Goal: Task Accomplishment & Management: Manage account settings

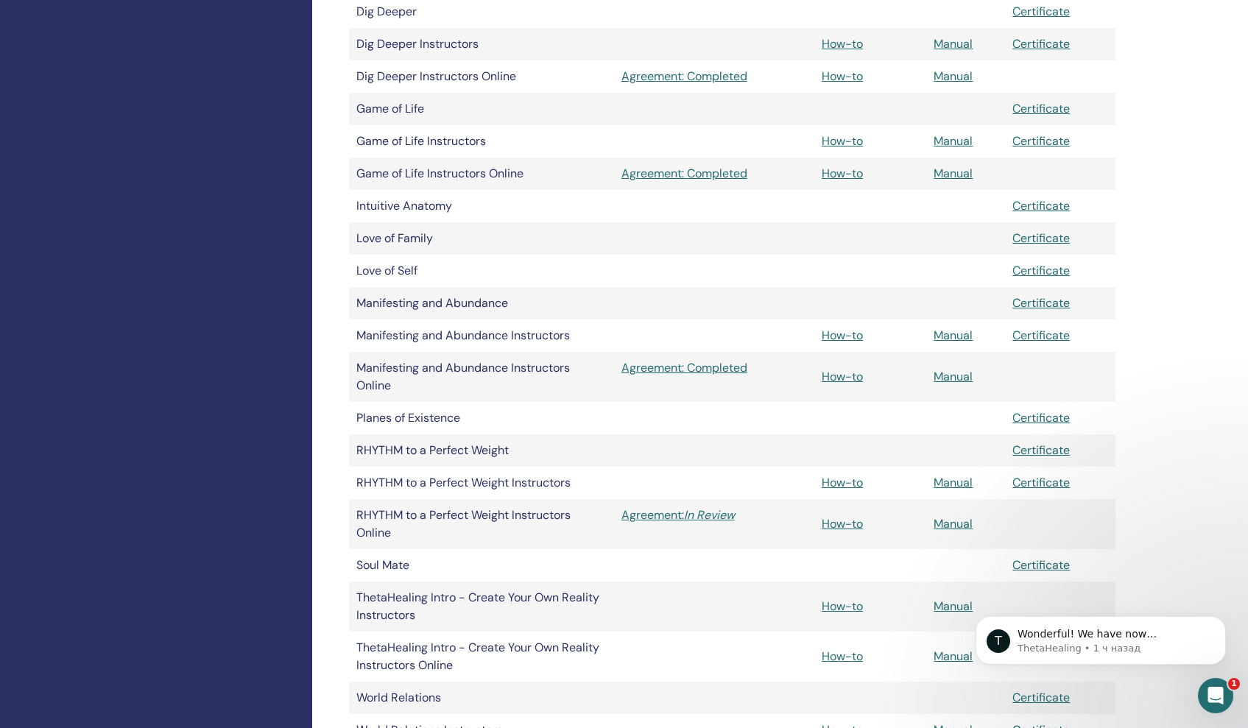
scroll to position [651, 0]
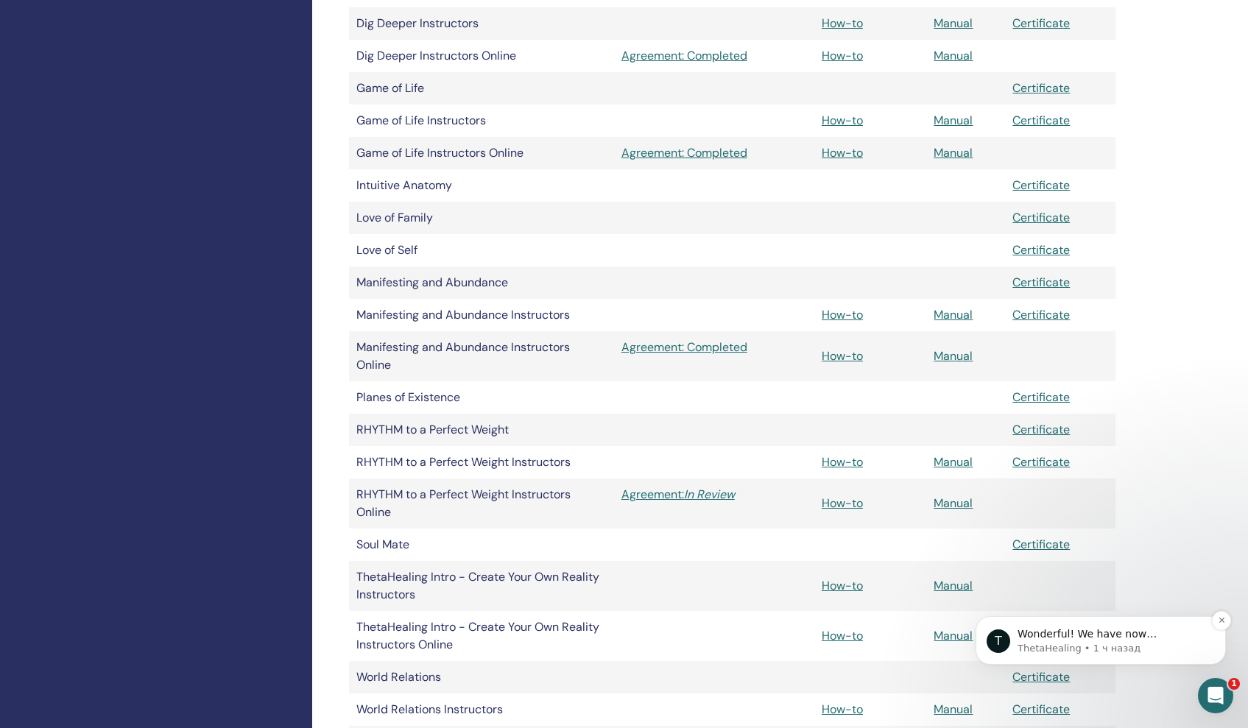
click at [1084, 642] on p "Wonderful! We have now countersigned the document. You can now create your onli…" at bounding box center [1113, 635] width 190 height 15
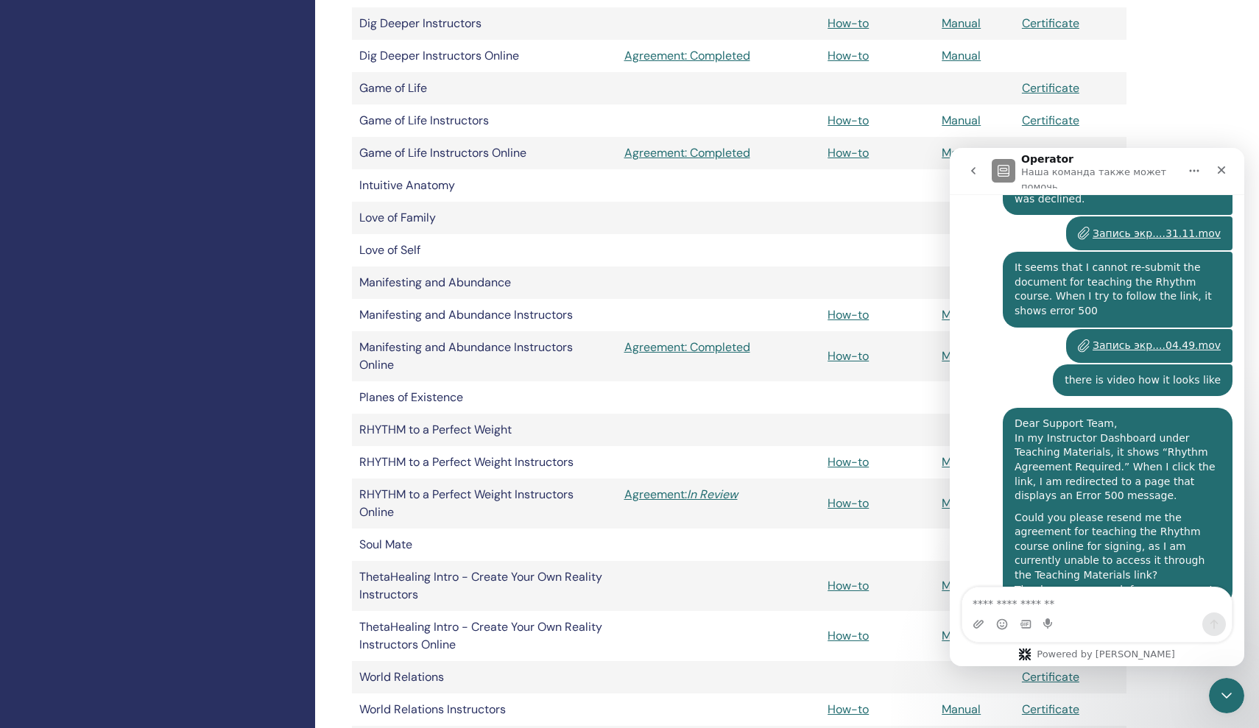
scroll to position [1562, 0]
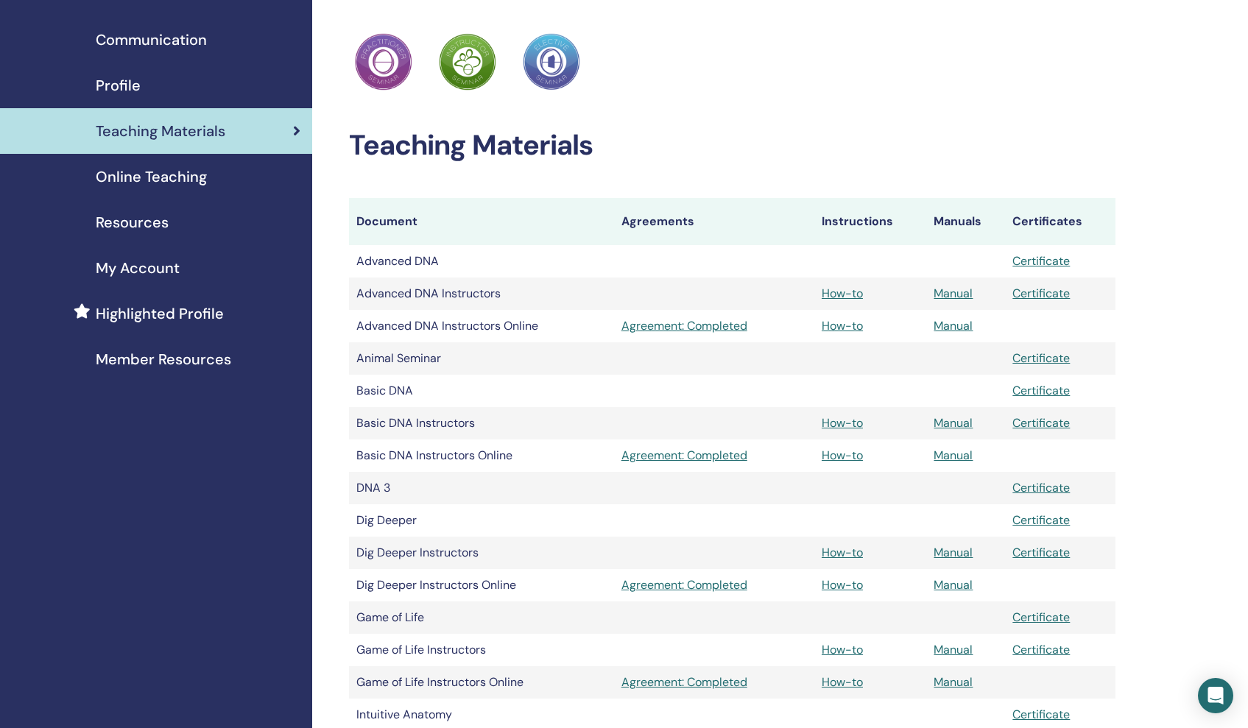
scroll to position [117, 0]
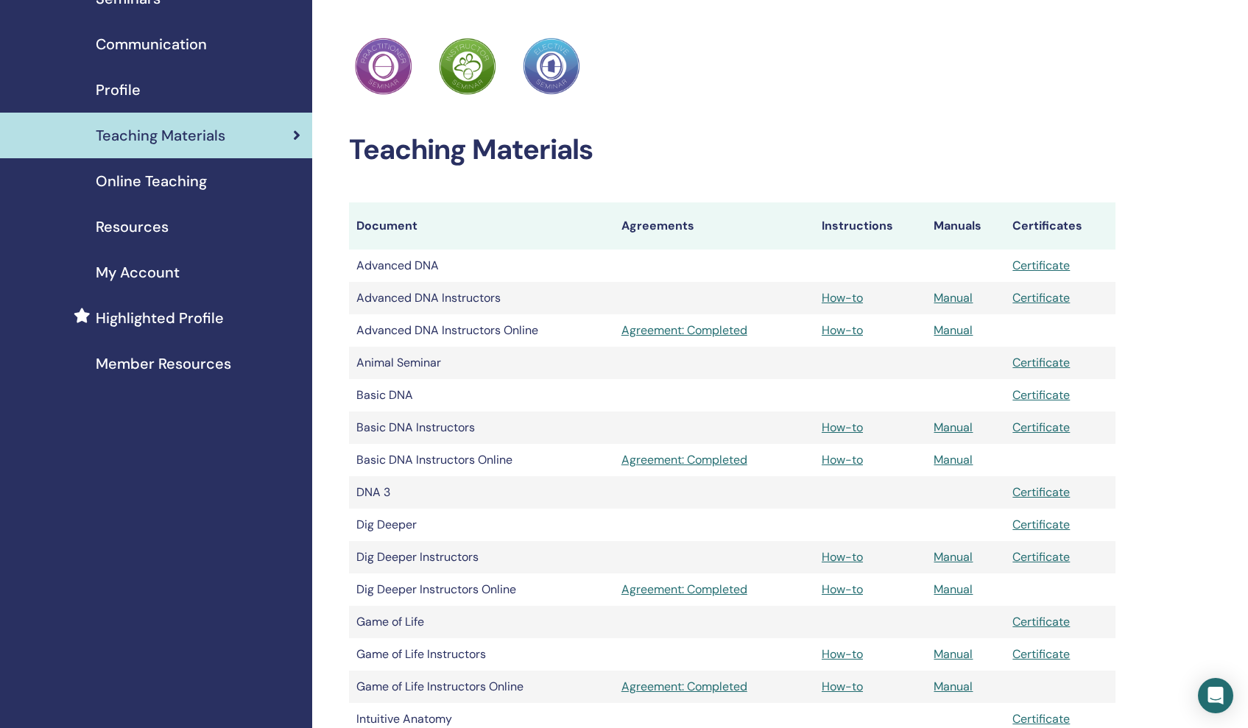
click at [186, 177] on span "Online Teaching" at bounding box center [151, 181] width 111 height 22
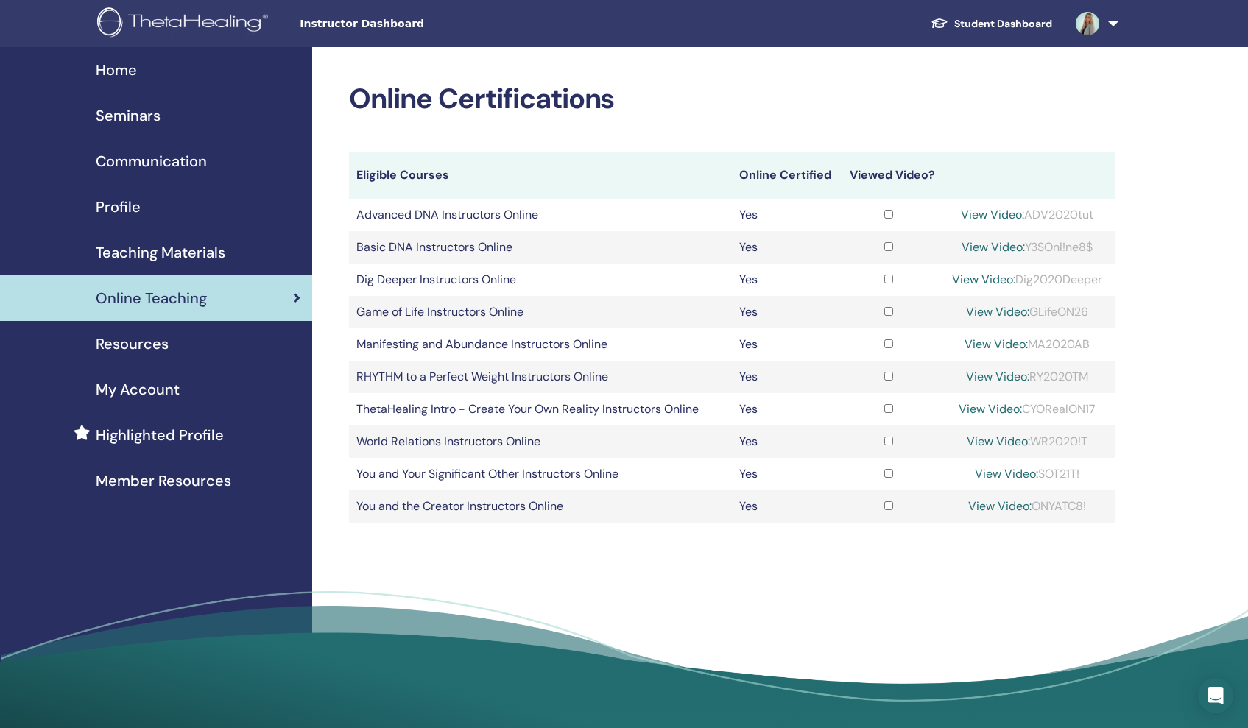
click at [143, 425] on span "Highlighted Profile" at bounding box center [160, 435] width 128 height 22
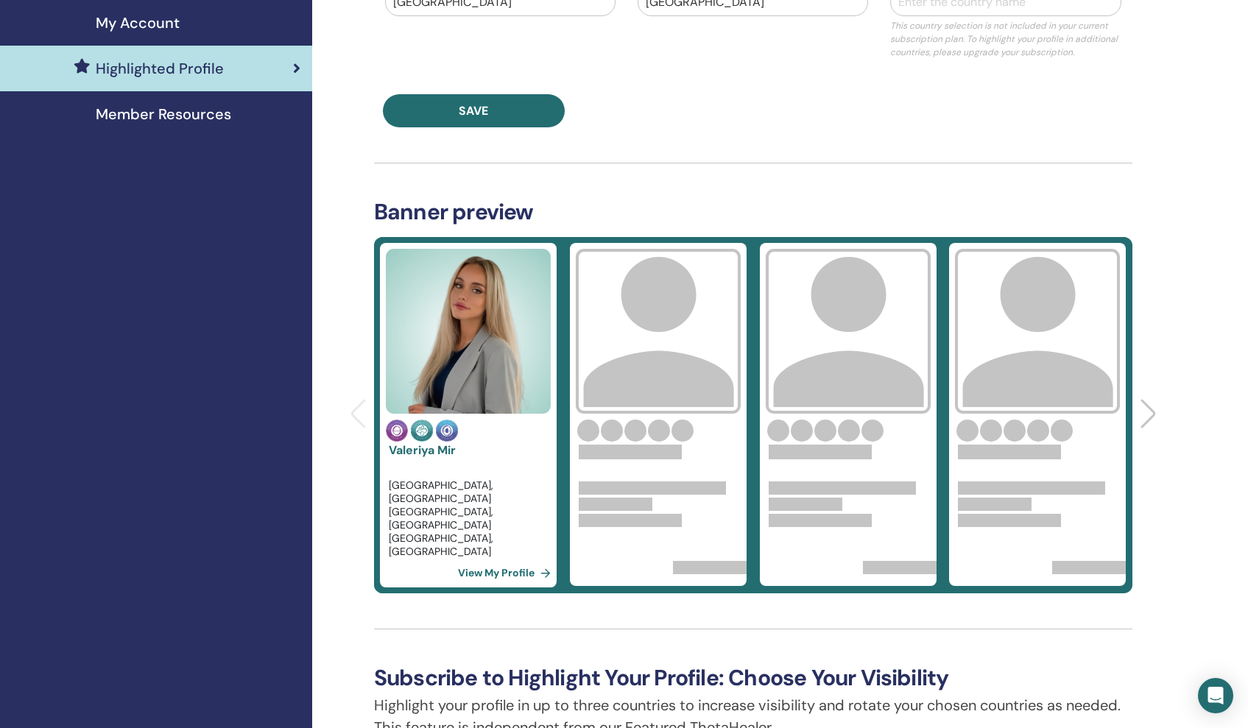
scroll to position [365, 0]
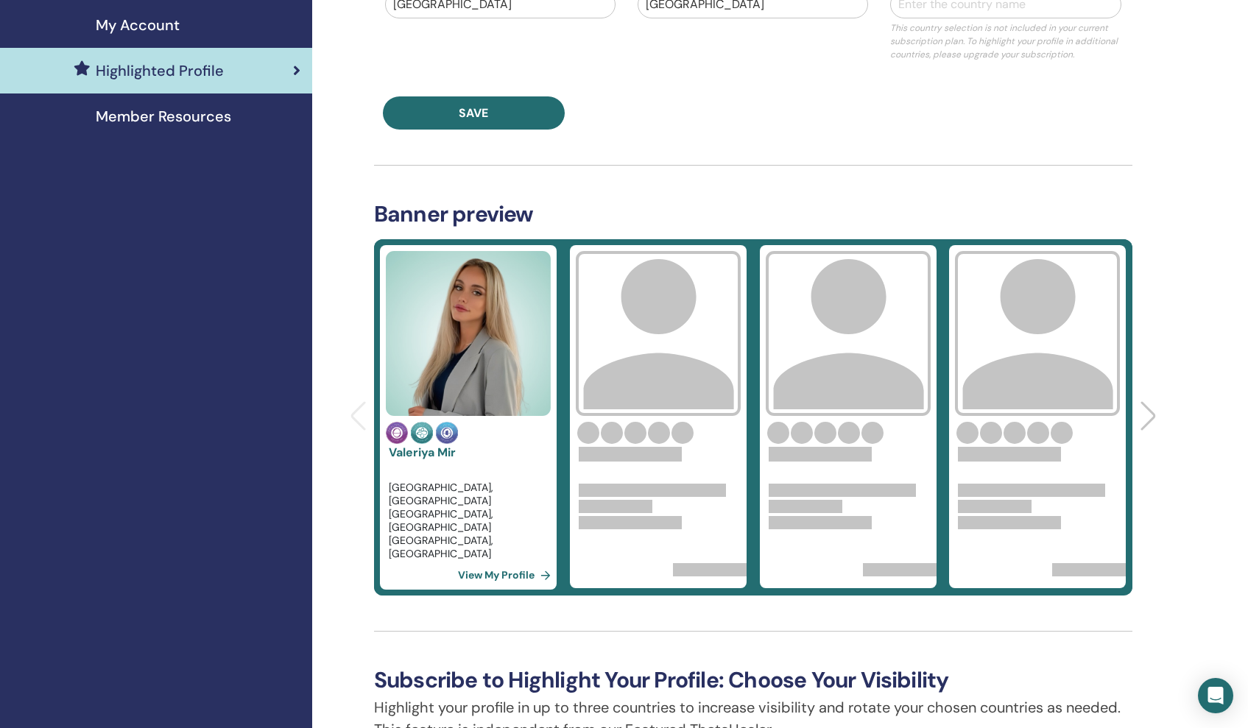
click at [720, 446] on div at bounding box center [658, 461] width 177 height 34
click at [690, 468] on div at bounding box center [658, 461] width 177 height 34
click at [667, 468] on div at bounding box center [658, 461] width 177 height 34
click at [1151, 410] on div at bounding box center [1151, 417] width 20 height 32
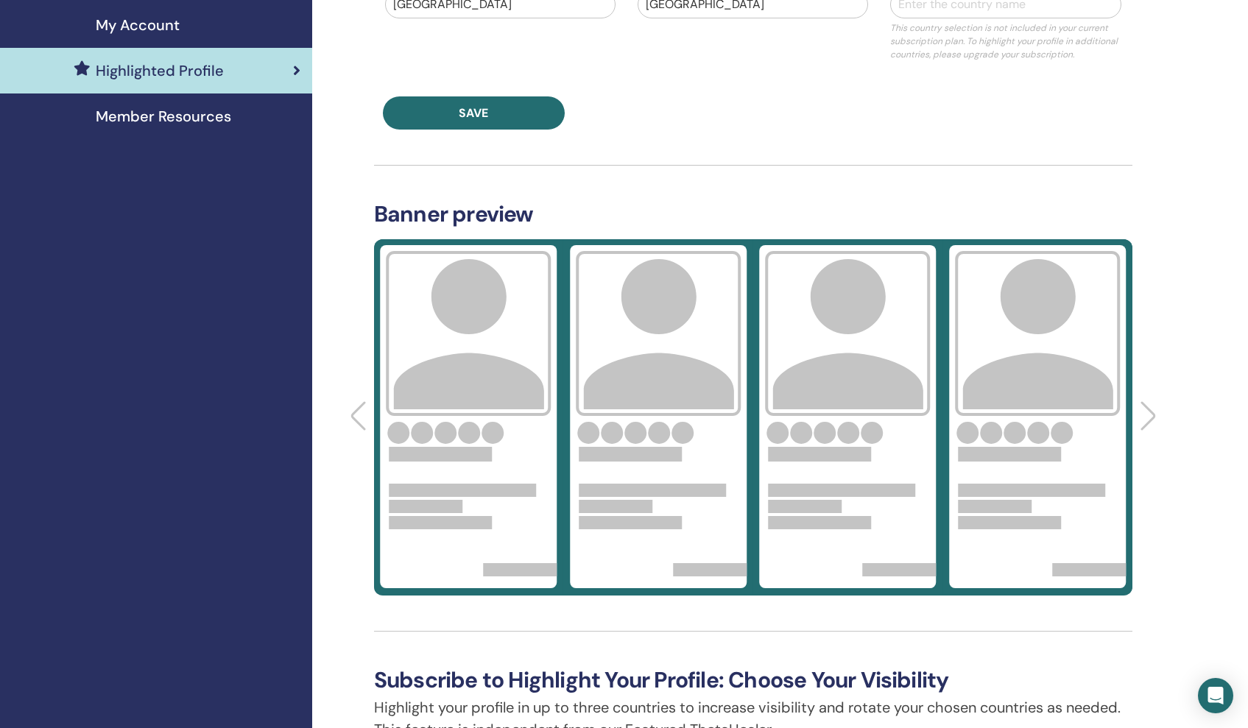
click at [1151, 410] on div at bounding box center [1151, 417] width 20 height 32
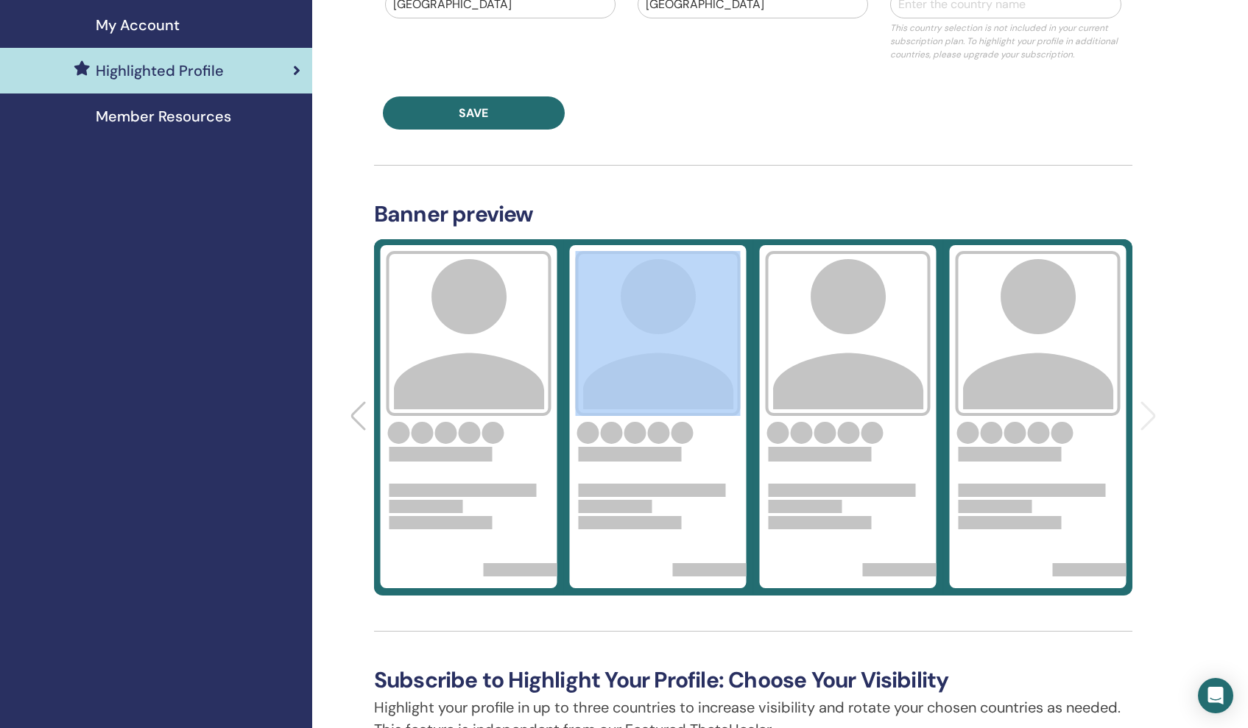
click at [1151, 410] on div "Subscriptions Subscription Status Renews Price Action Highlighted Profile 2 cou…" at bounding box center [780, 498] width 936 height 1631
click at [646, 336] on img at bounding box center [658, 333] width 165 height 165
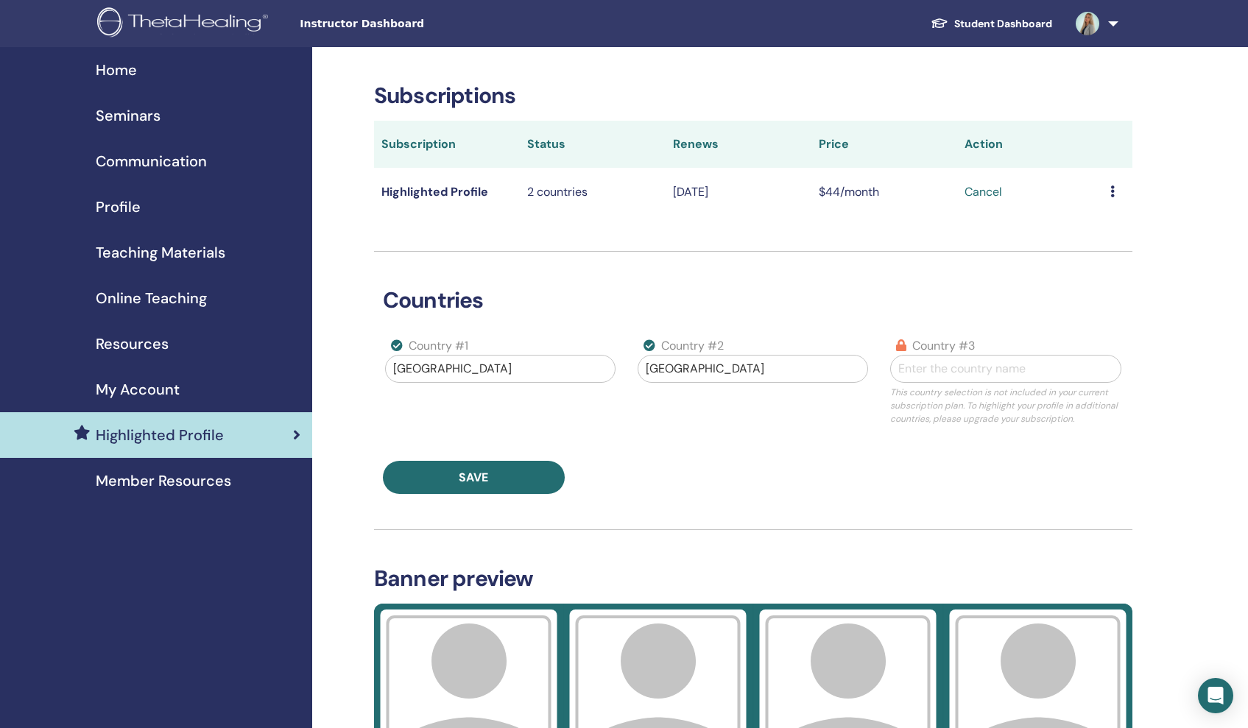
click at [756, 370] on div at bounding box center [753, 369] width 214 height 21
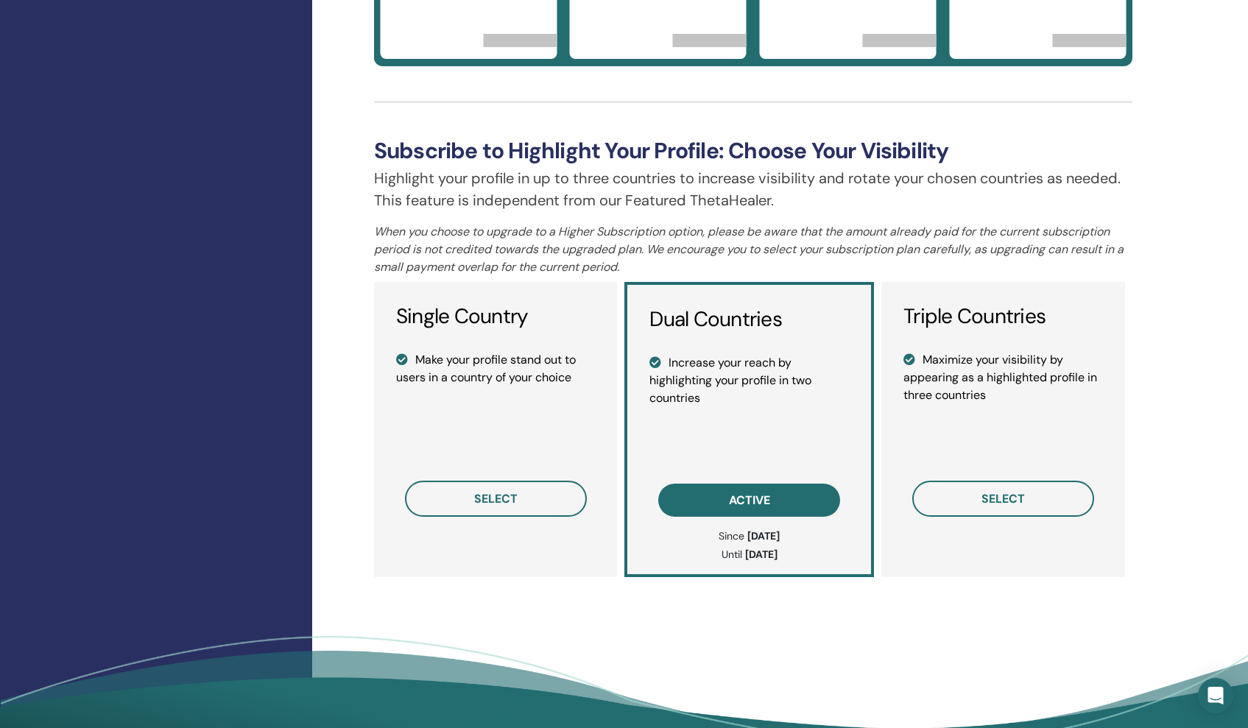
scroll to position [886, 0]
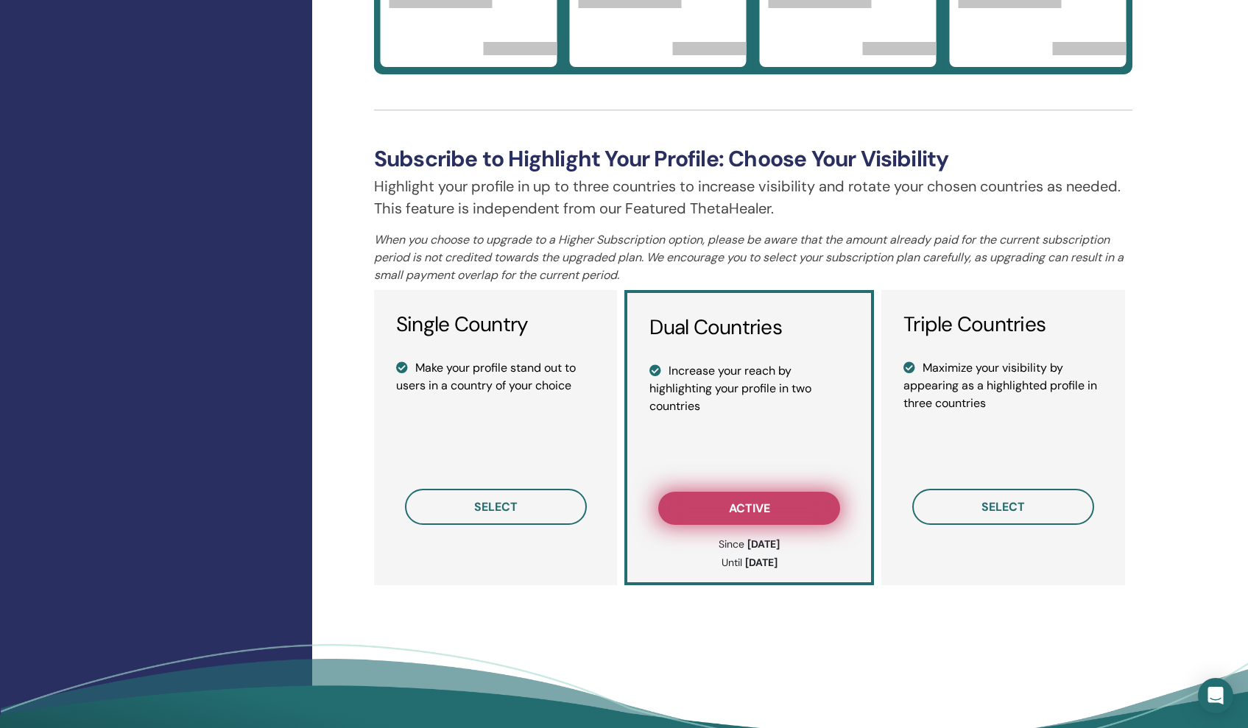
click at [776, 507] on button "active" at bounding box center [749, 508] width 182 height 33
drag, startPoint x: 761, startPoint y: 555, endPoint x: 770, endPoint y: 497, distance: 58.9
click at [761, 510] on div "Dual Countries Increase your reach by highlighting your profile in two countrie…" at bounding box center [750, 437] width 250 height 295
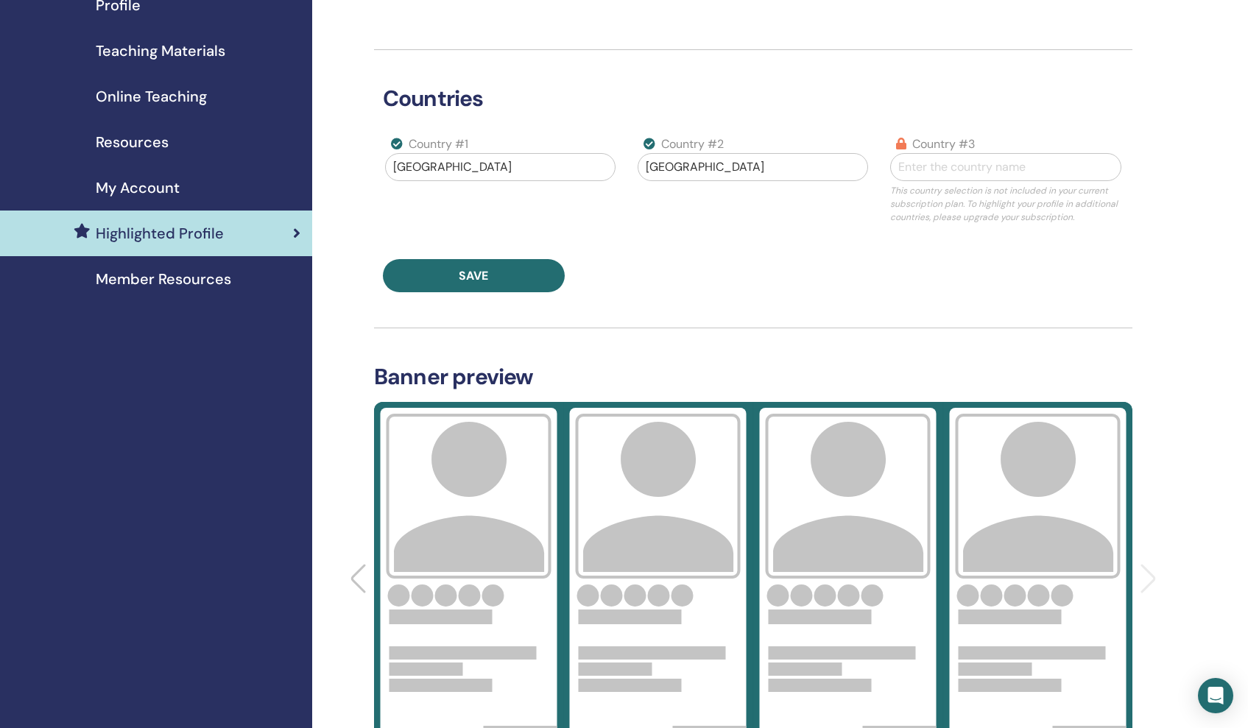
scroll to position [195, 0]
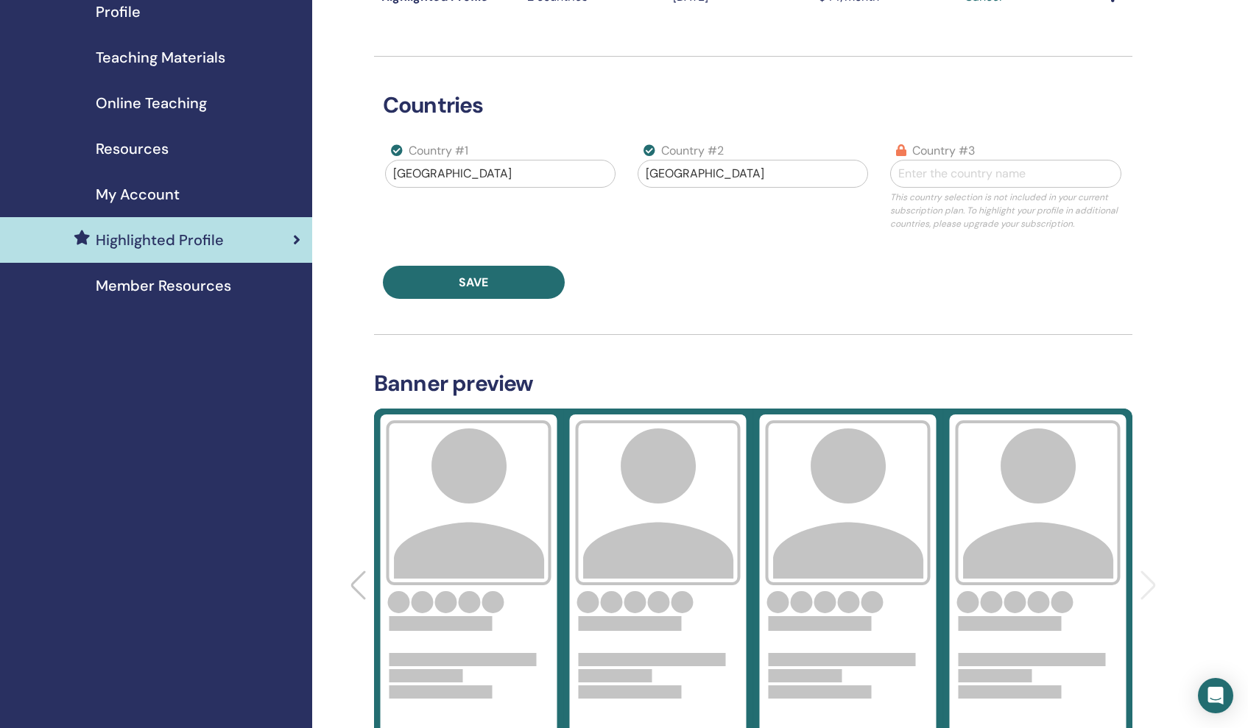
click at [222, 278] on span "Member Resources" at bounding box center [164, 286] width 136 height 22
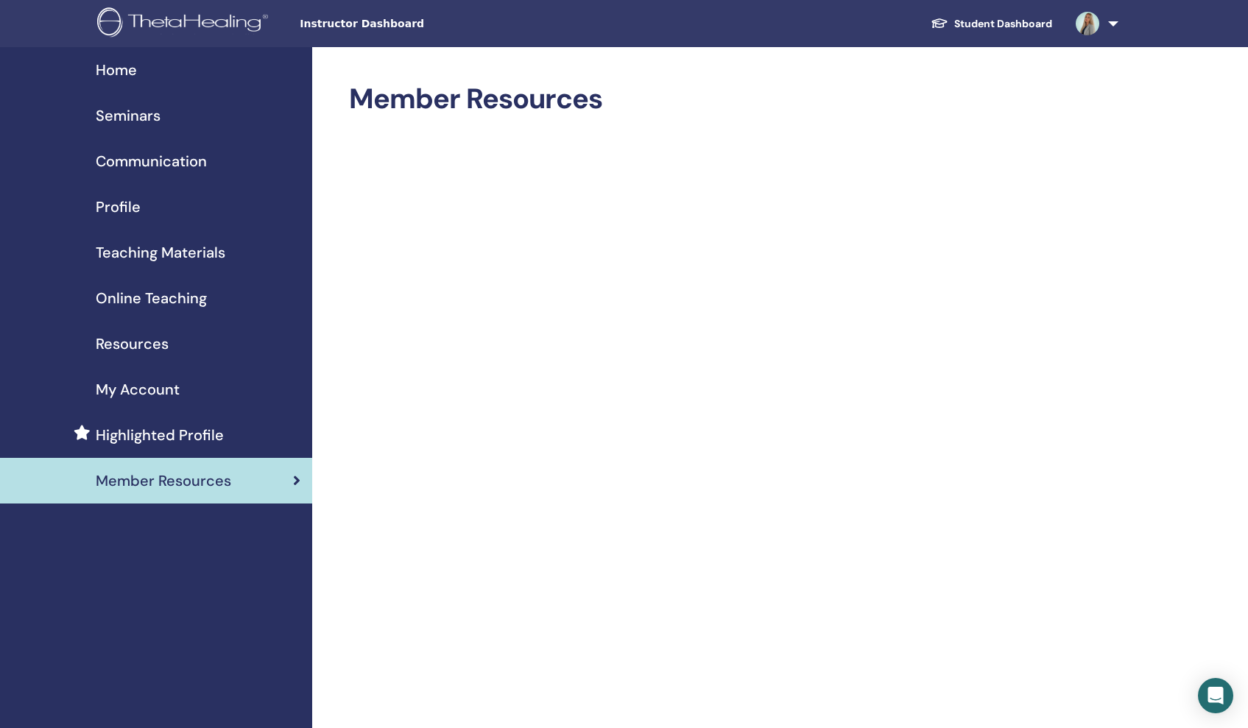
click at [145, 342] on span "Resources" at bounding box center [132, 344] width 73 height 22
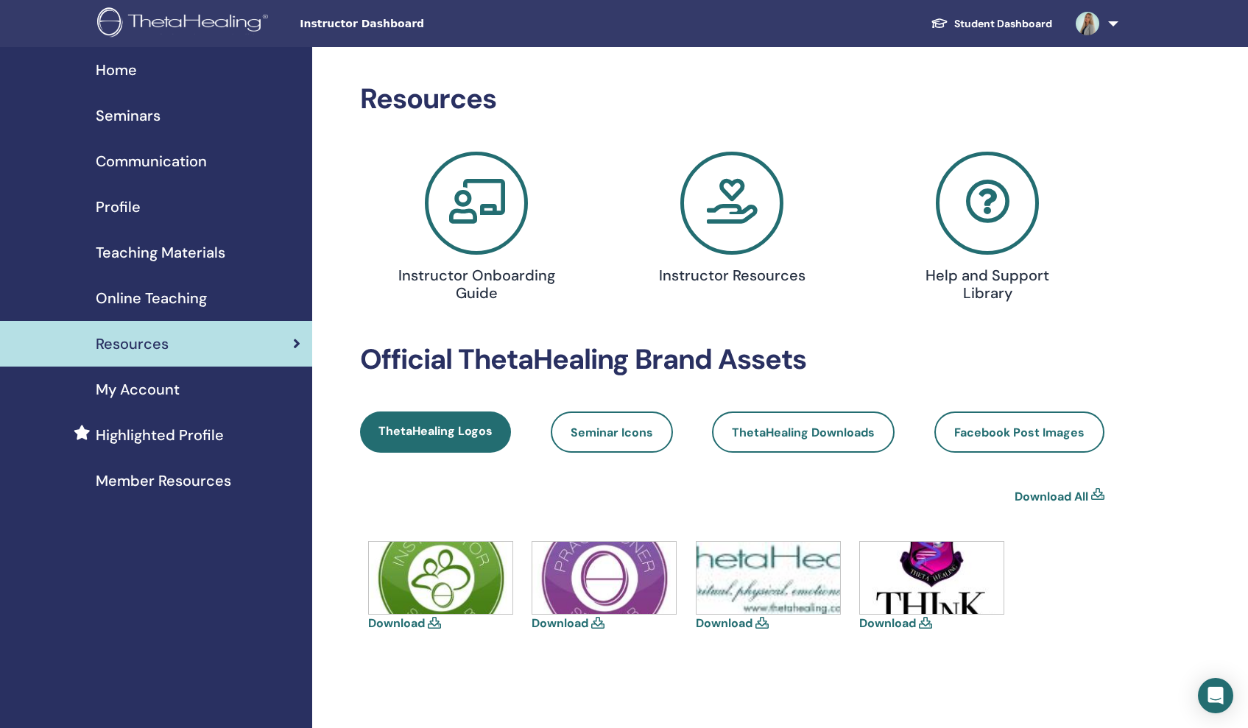
click at [113, 208] on span "Profile" at bounding box center [118, 207] width 45 height 22
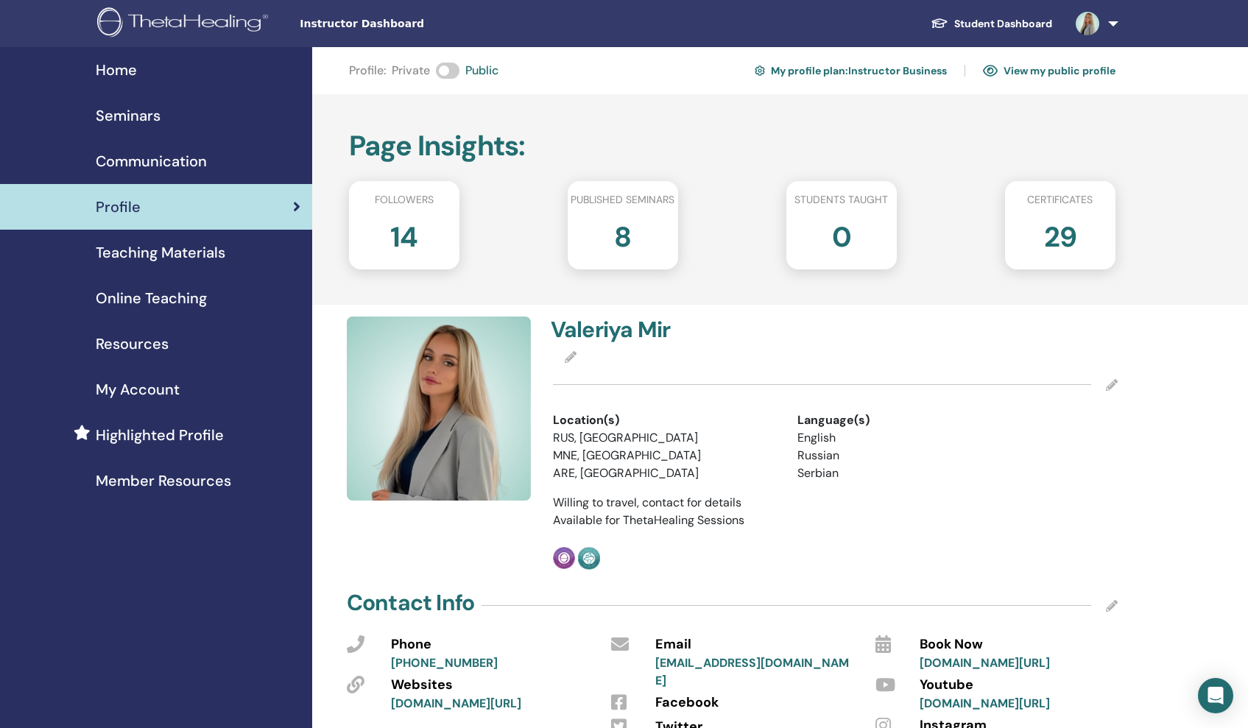
click at [882, 68] on link "My profile plan : Instructor Business" at bounding box center [851, 71] width 192 height 24
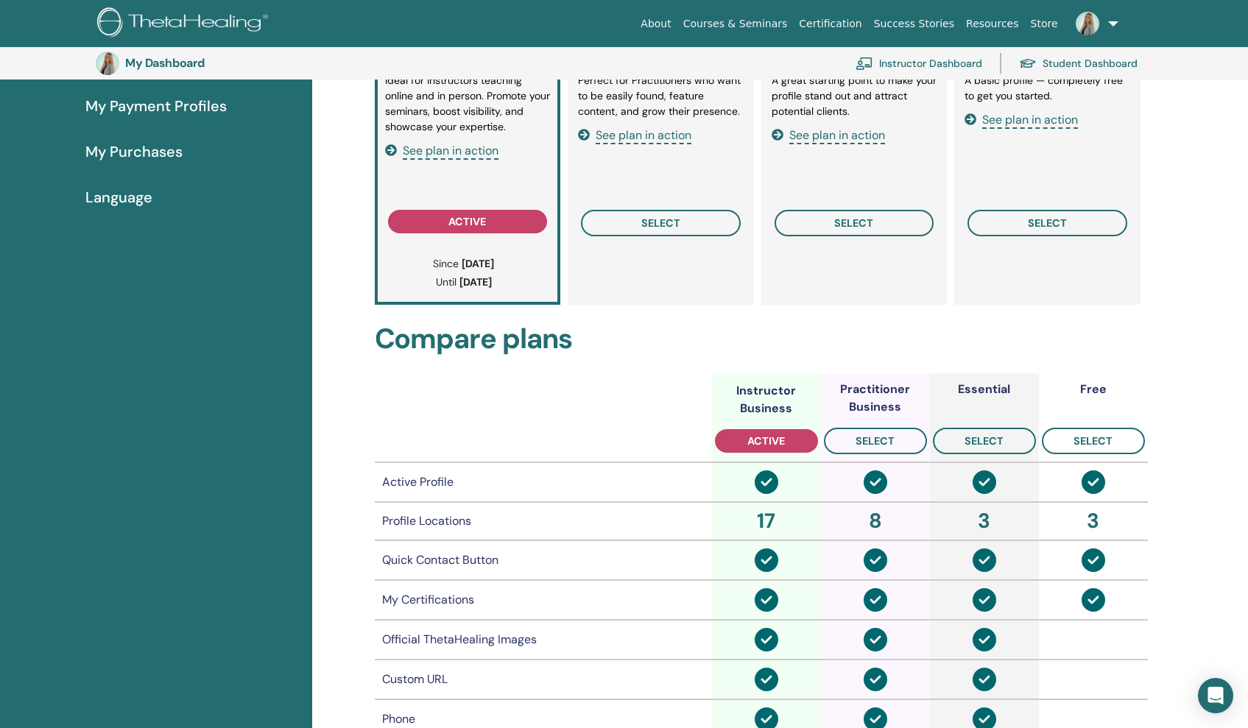
scroll to position [266, 0]
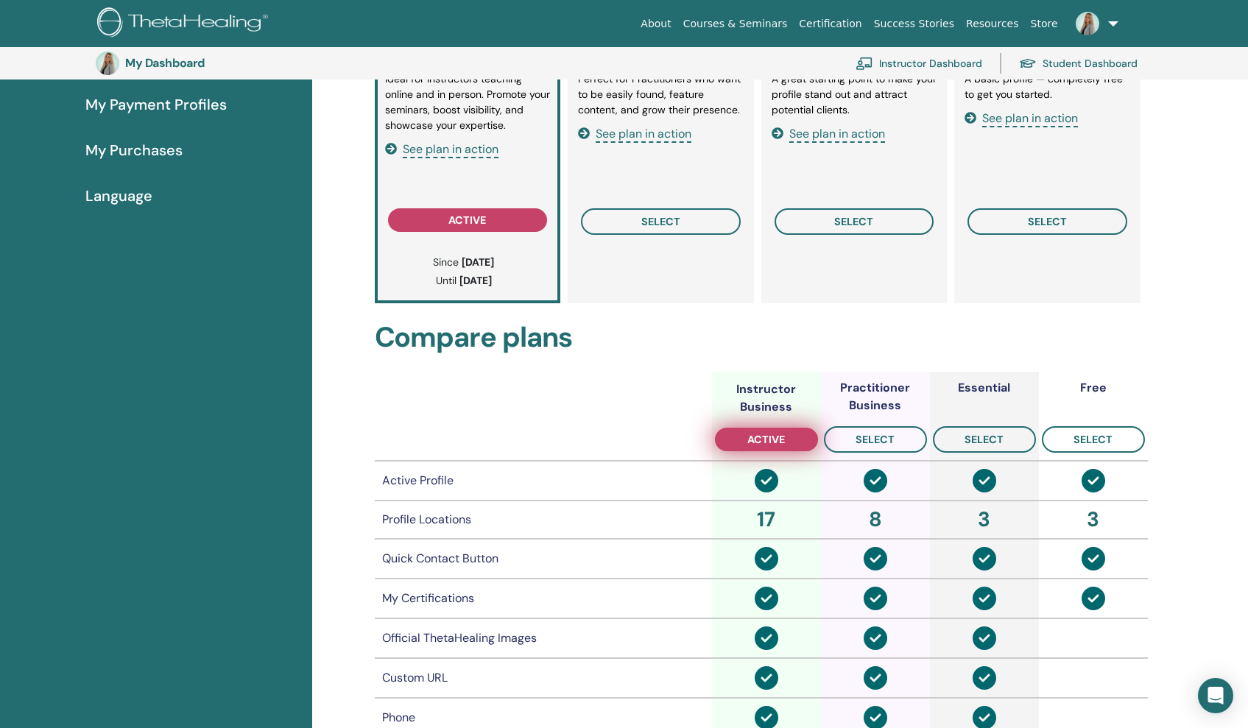
click at [771, 440] on span "active" at bounding box center [767, 440] width 38 height 12
click at [476, 150] on span "See plan in action" at bounding box center [451, 149] width 96 height 17
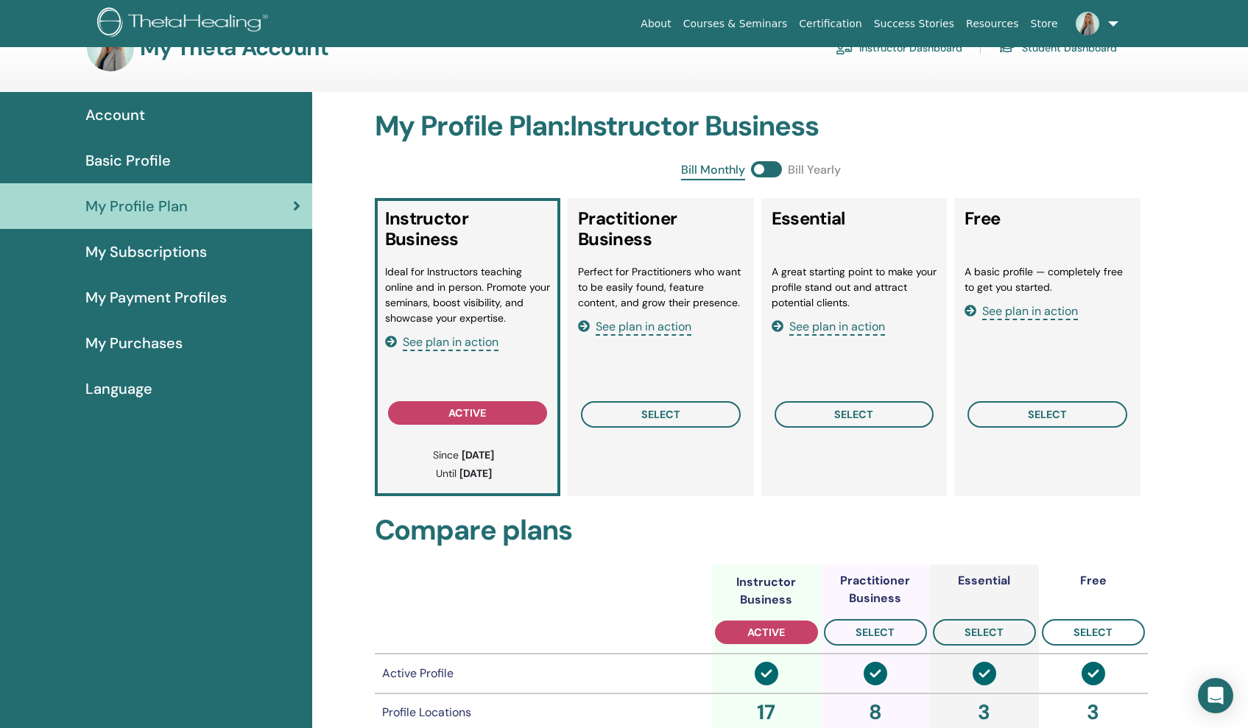
scroll to position [42, 0]
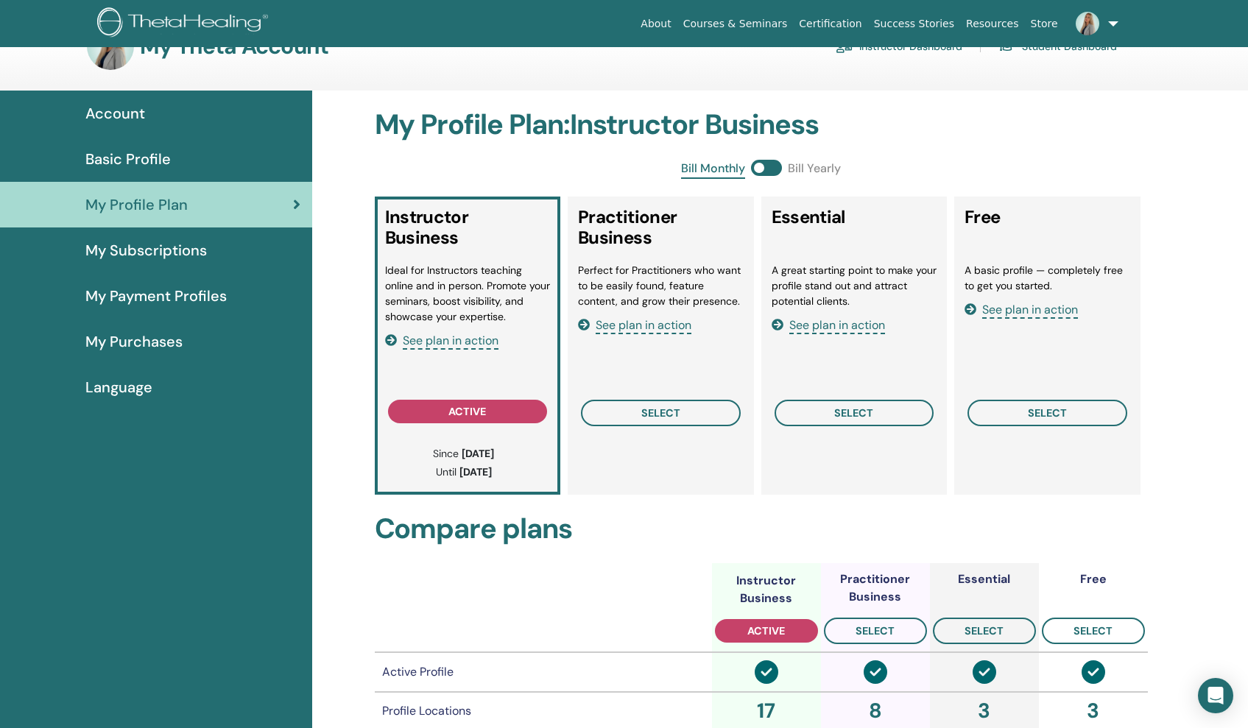
click at [768, 160] on span at bounding box center [766, 168] width 31 height 16
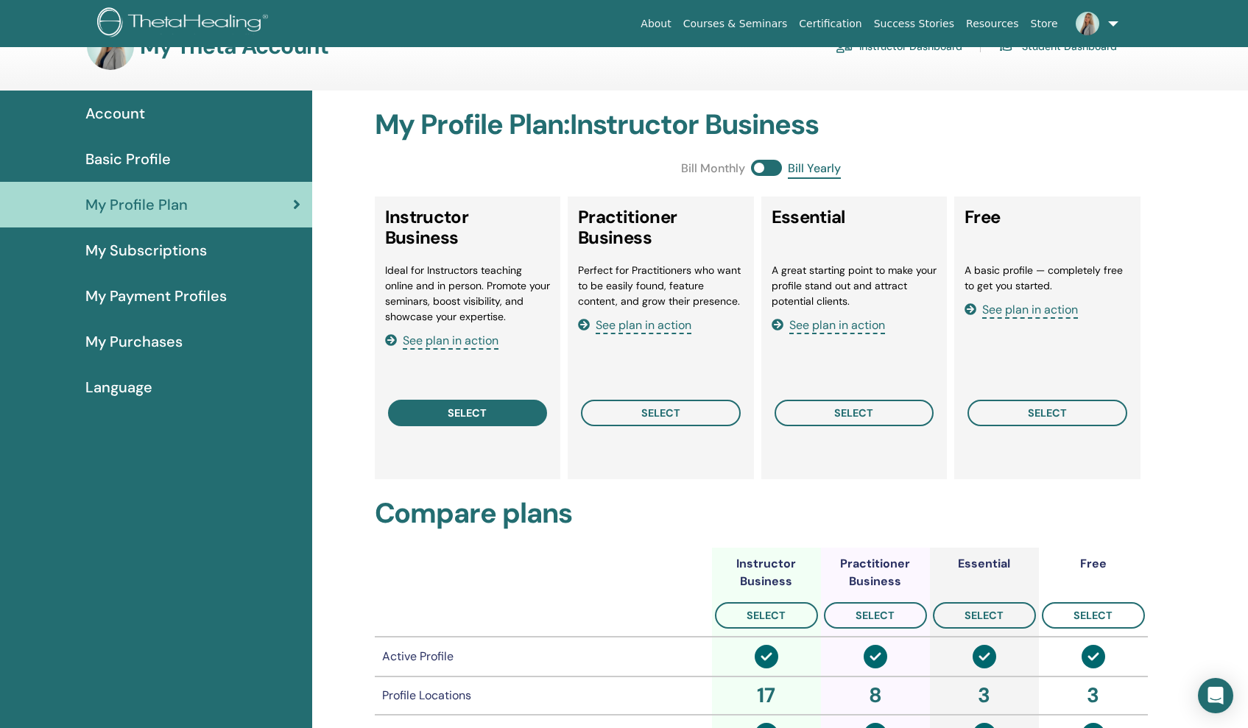
click at [472, 408] on span "select" at bounding box center [467, 413] width 39 height 12
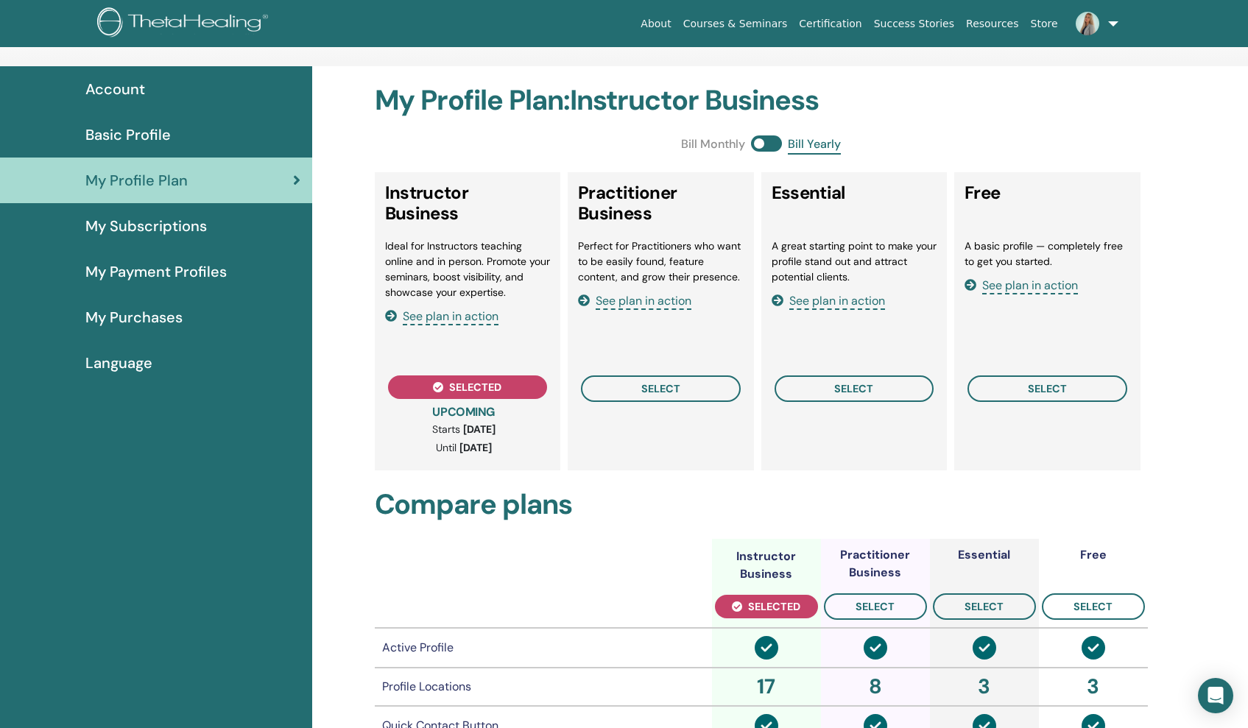
scroll to position [52, 0]
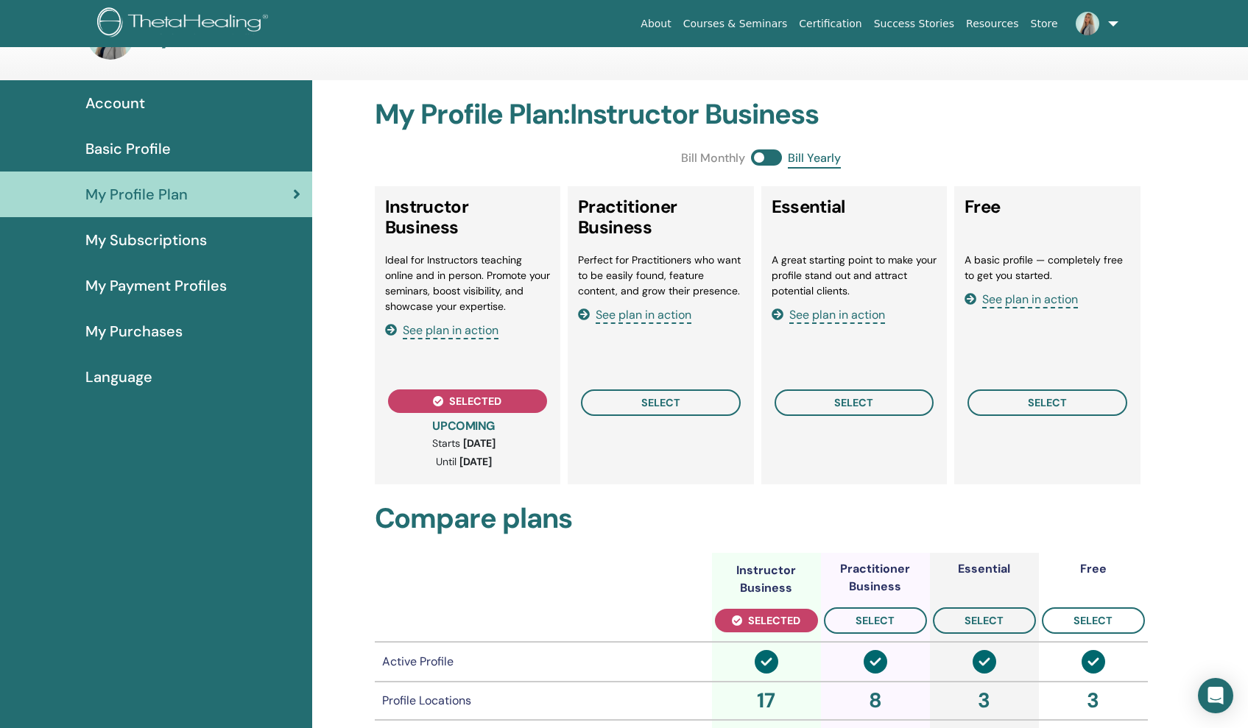
click at [815, 159] on span "Bill Yearly" at bounding box center [814, 159] width 53 height 19
click at [504, 398] on button "selected" at bounding box center [468, 402] width 160 height 24
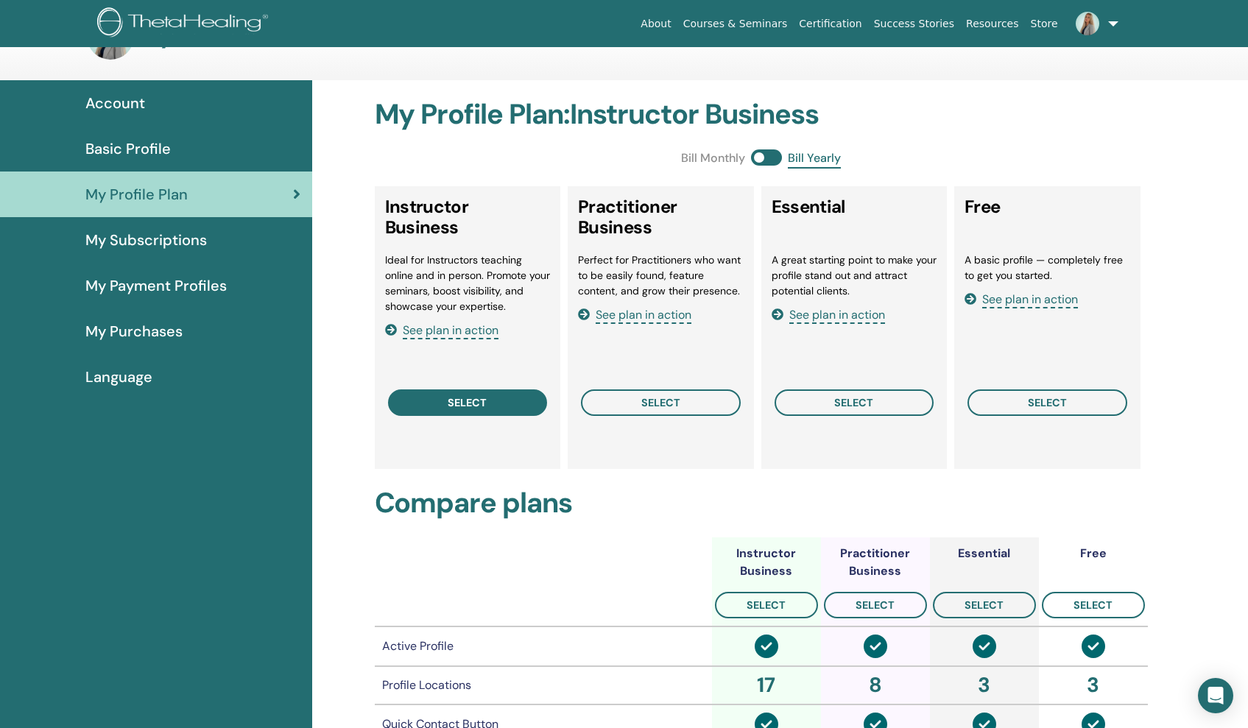
click at [504, 398] on button "select" at bounding box center [468, 403] width 160 height 27
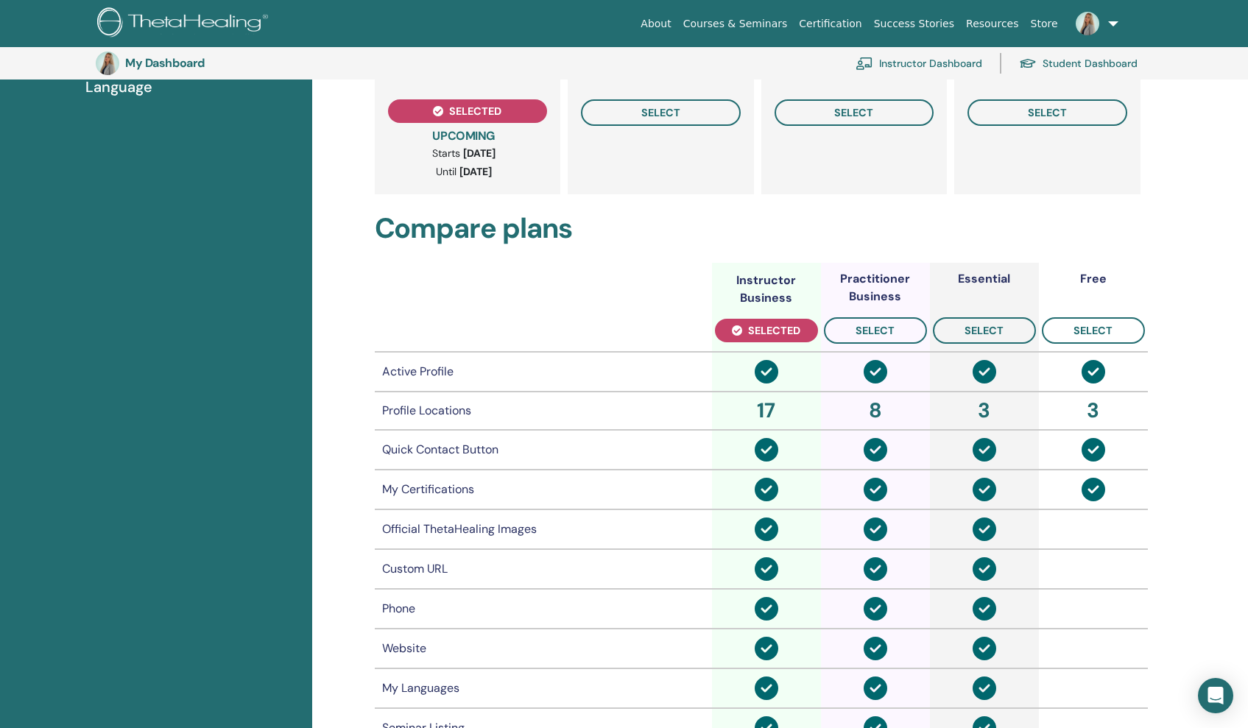
scroll to position [377, 0]
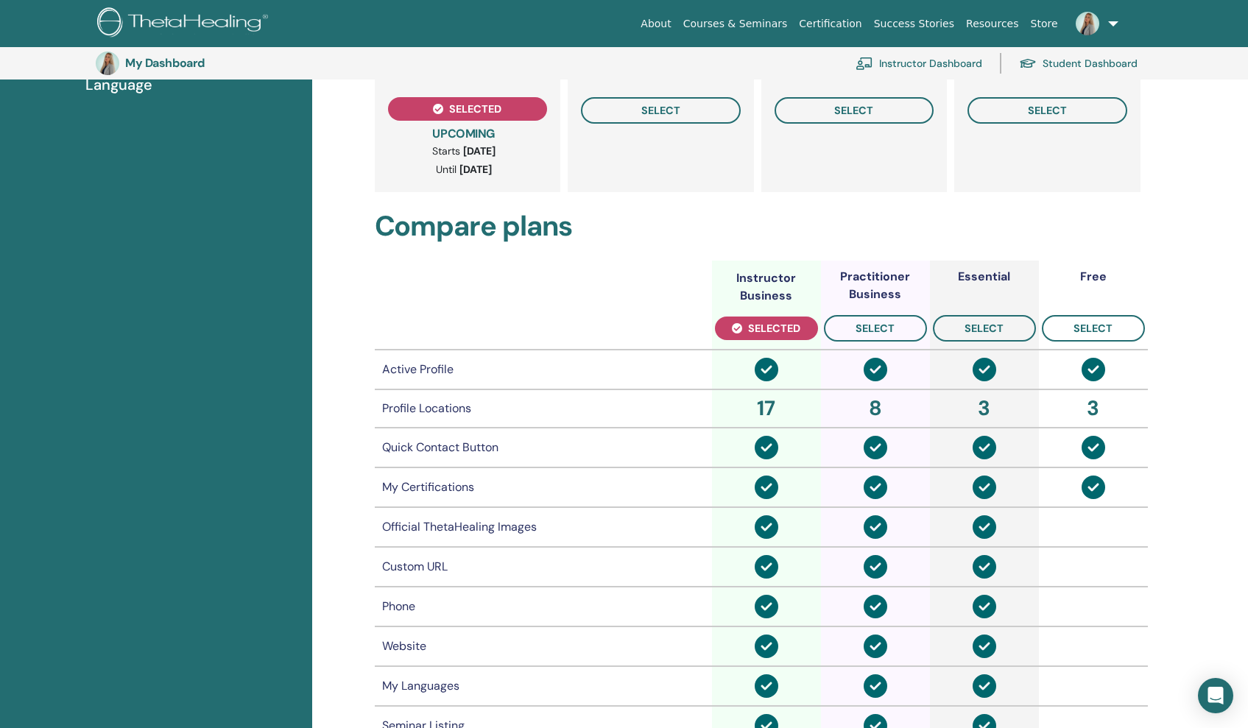
drag, startPoint x: 1237, startPoint y: 275, endPoint x: 1244, endPoint y: 231, distance: 44.7
click at [1244, 231] on div "My Profile Plan : Instructor Business Bill Monthly Bill Yearly Instructor Busin…" at bounding box center [780, 479] width 936 height 1346
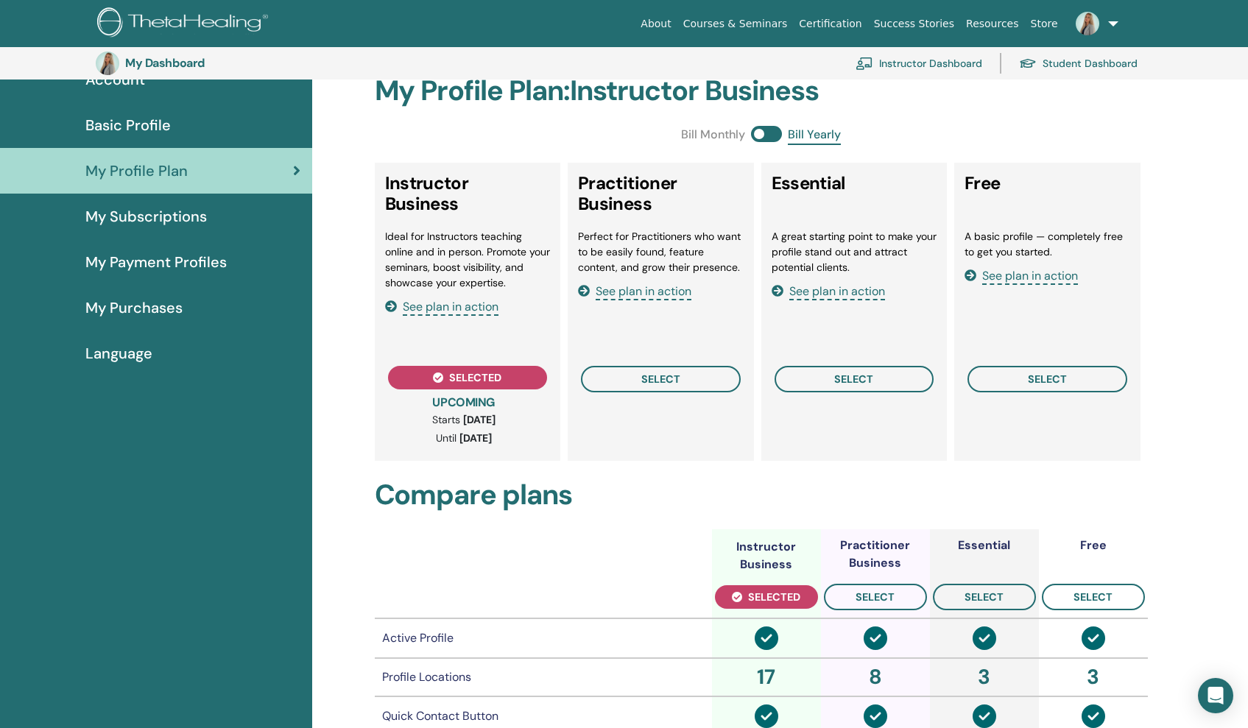
scroll to position [102, 0]
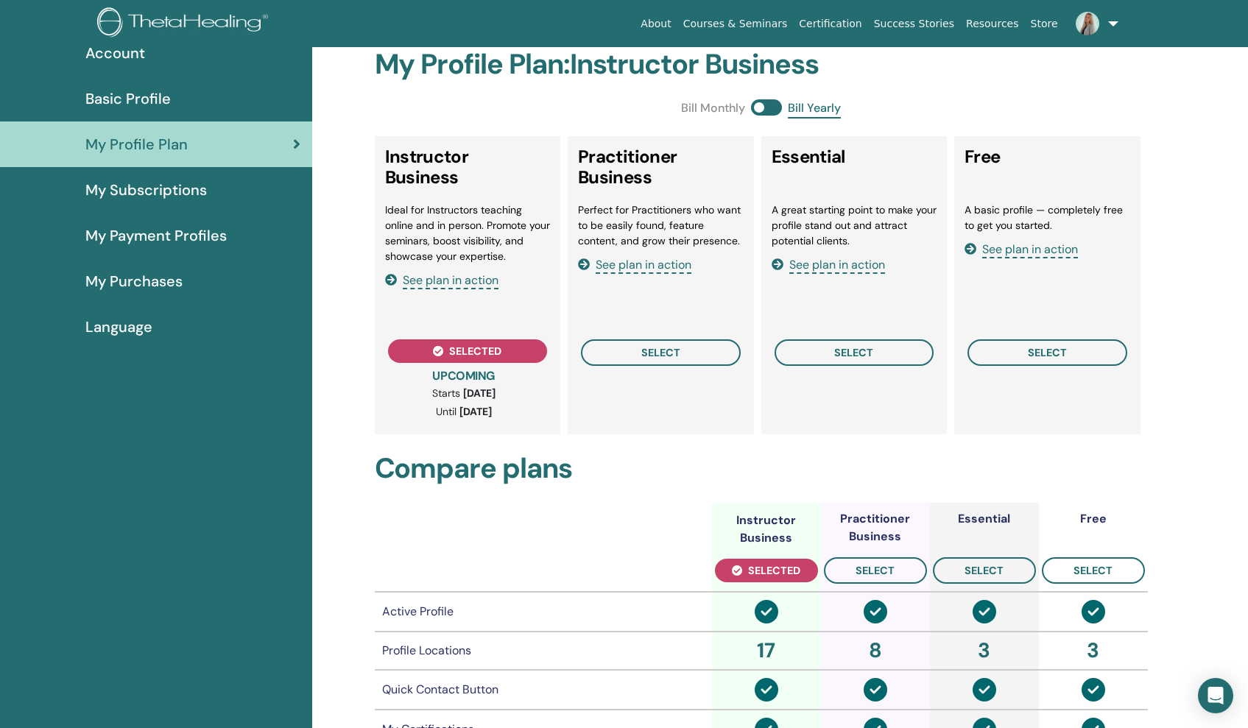
click at [148, 270] on link "My Purchases" at bounding box center [156, 282] width 312 height 46
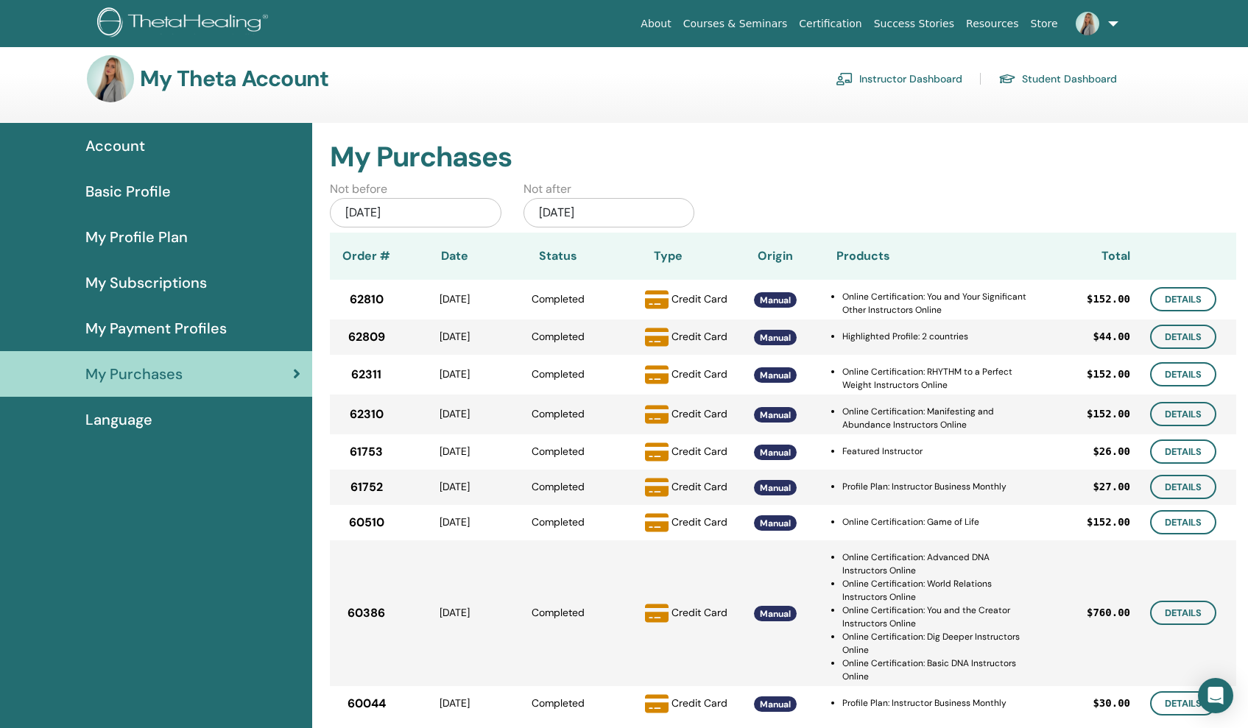
scroll to position [11, 0]
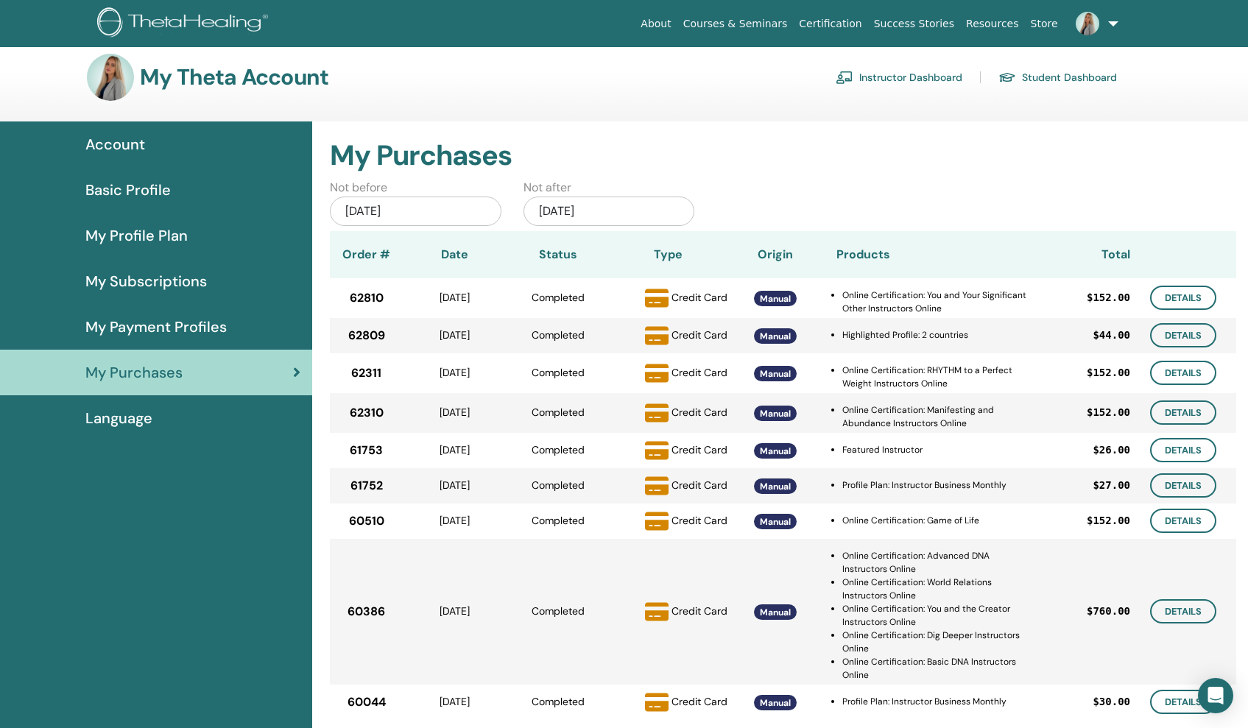
click at [192, 314] on link "My Payment Profiles" at bounding box center [156, 327] width 312 height 46
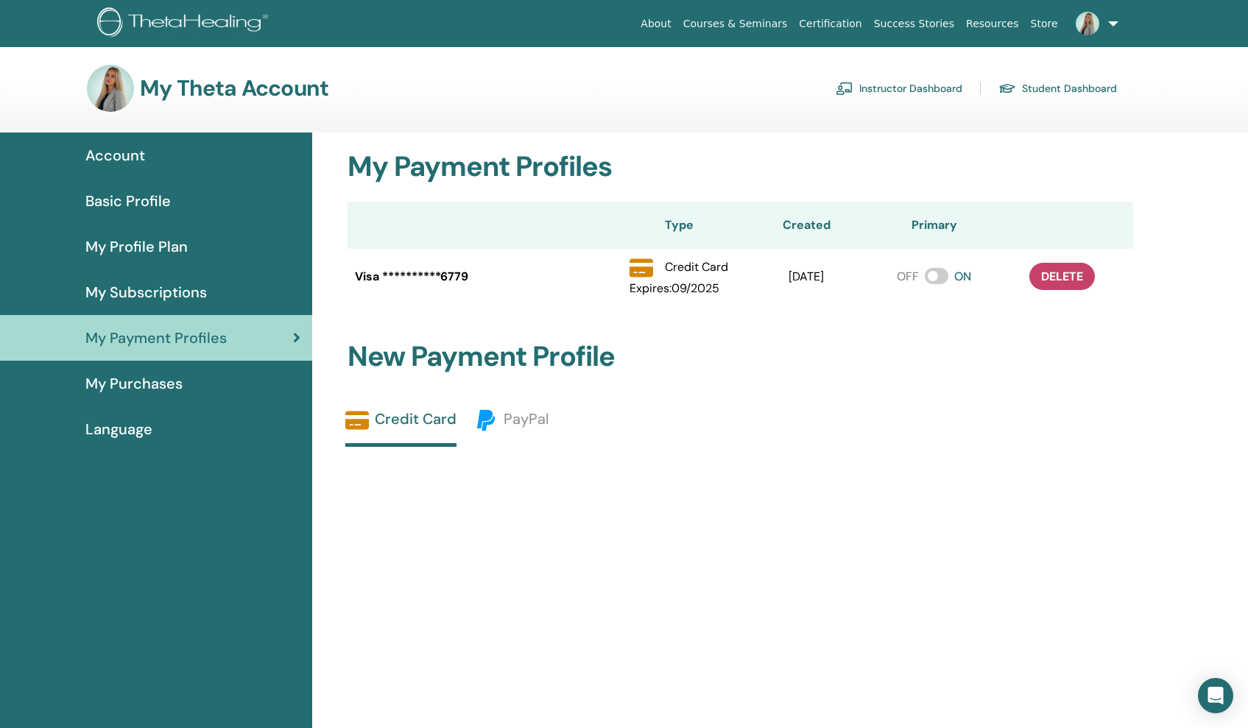
click at [134, 376] on span "My Purchases" at bounding box center [133, 384] width 97 height 22
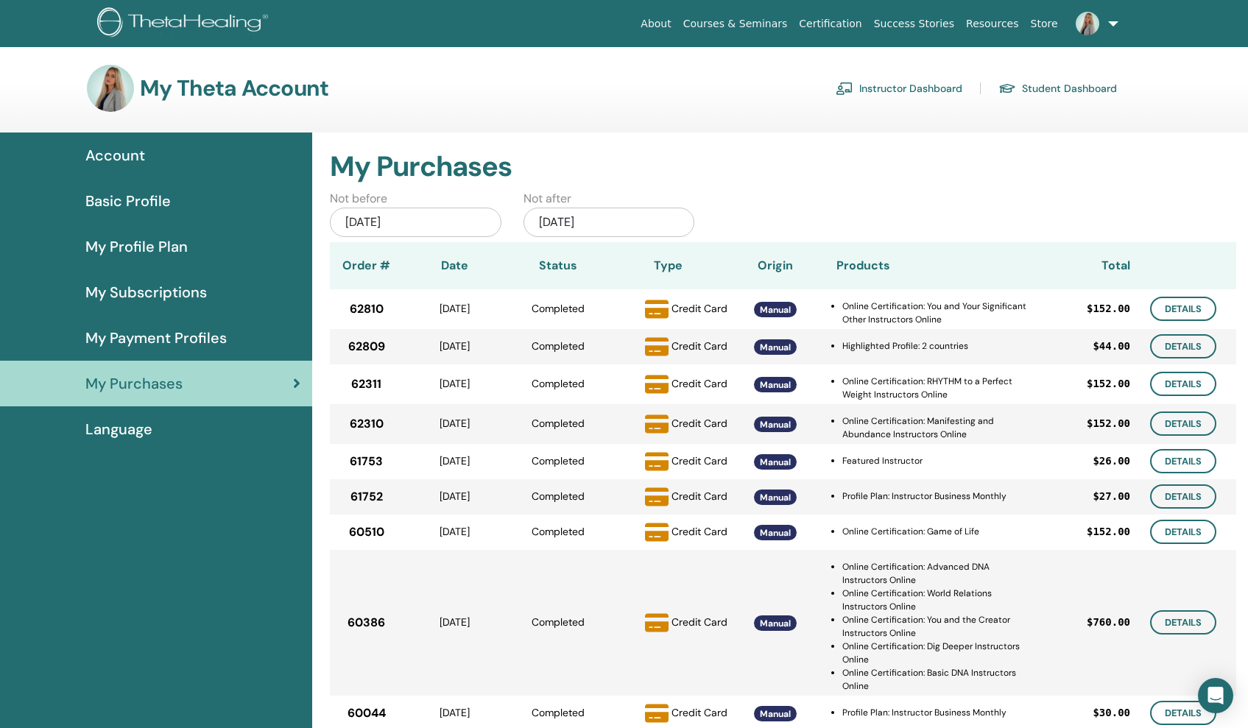
click at [180, 293] on span "My Subscriptions" at bounding box center [146, 292] width 122 height 22
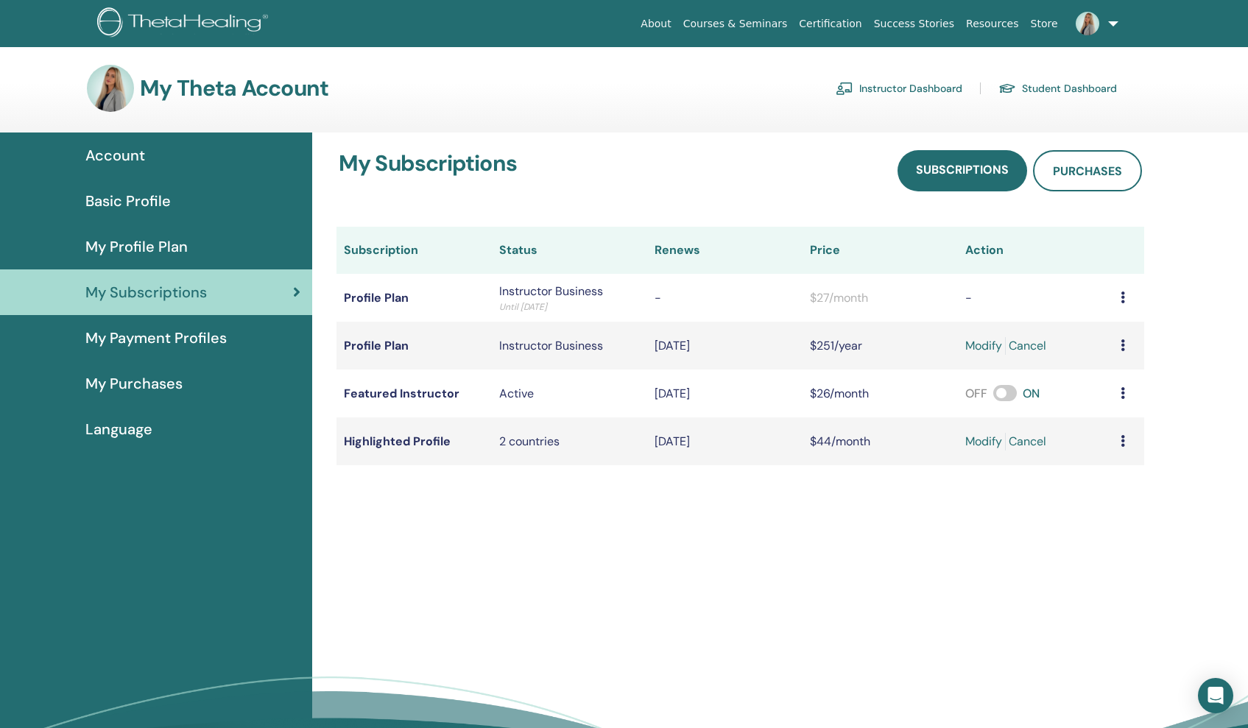
click at [966, 342] on link "modify" at bounding box center [984, 346] width 37 height 18
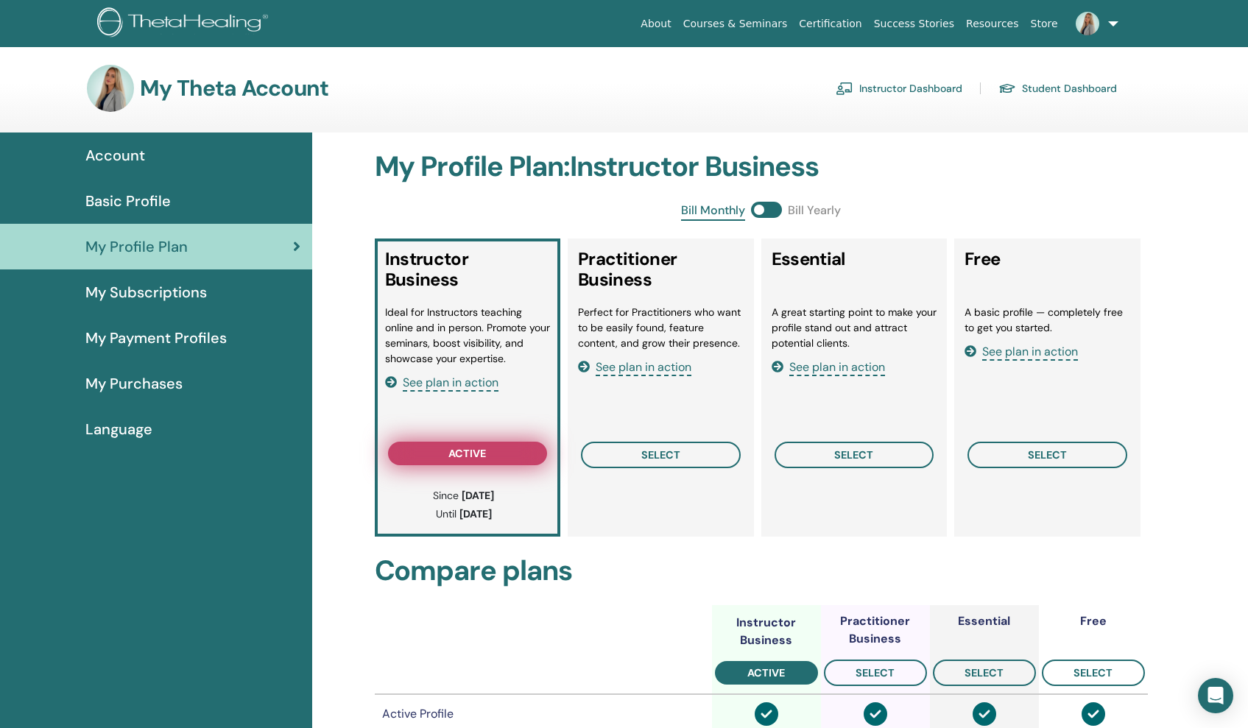
click at [513, 447] on button "active" at bounding box center [468, 454] width 160 height 24
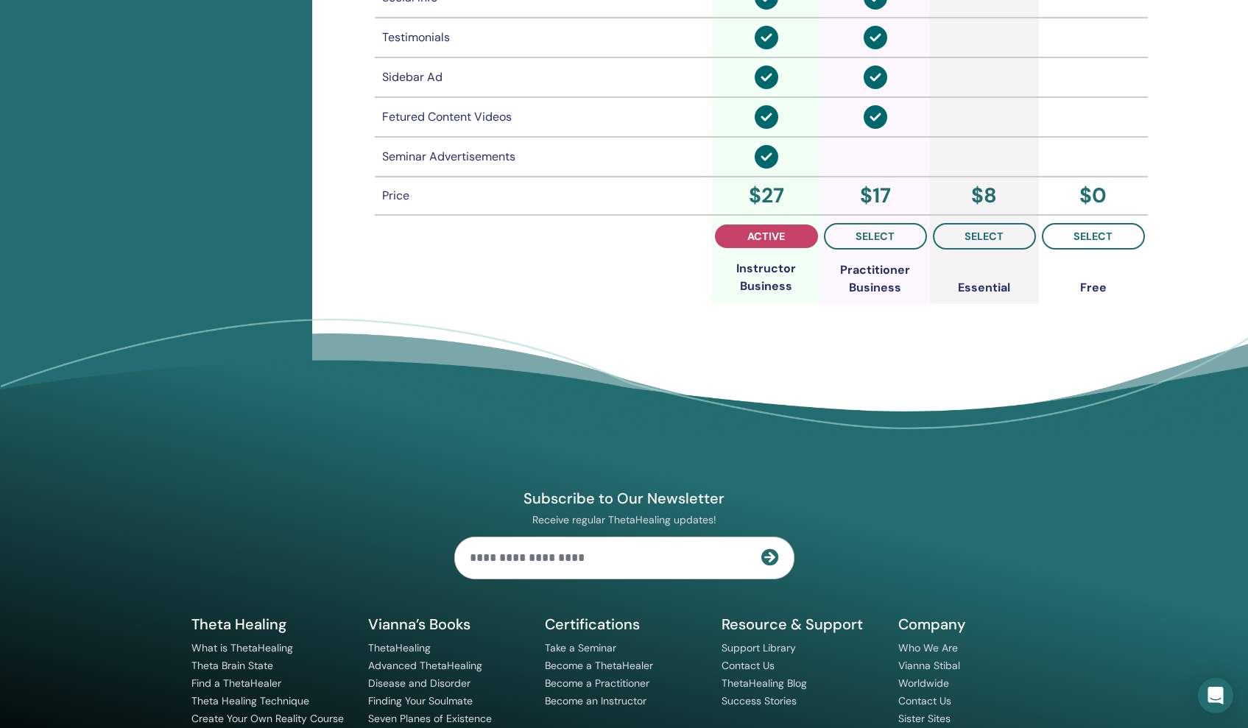
scroll to position [1223, 0]
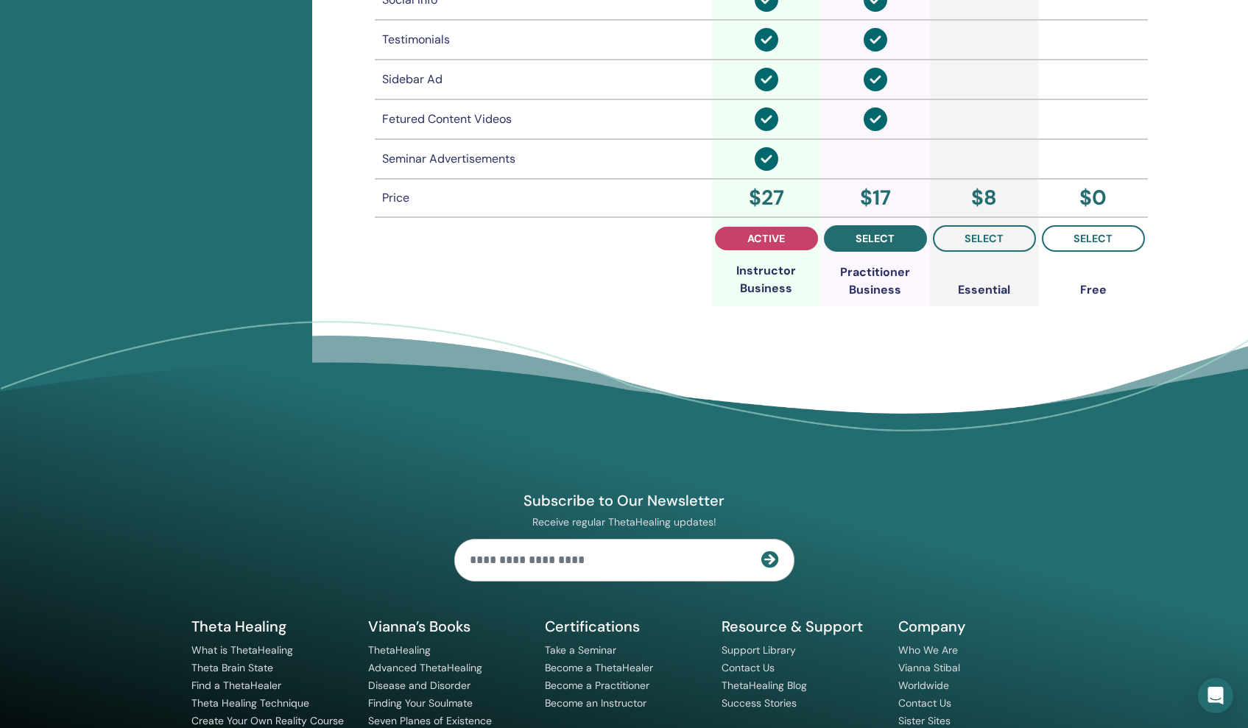
click at [890, 234] on span "select" at bounding box center [875, 239] width 39 height 12
click at [778, 238] on span "active" at bounding box center [767, 239] width 38 height 12
click at [868, 238] on span "select" at bounding box center [875, 239] width 39 height 12
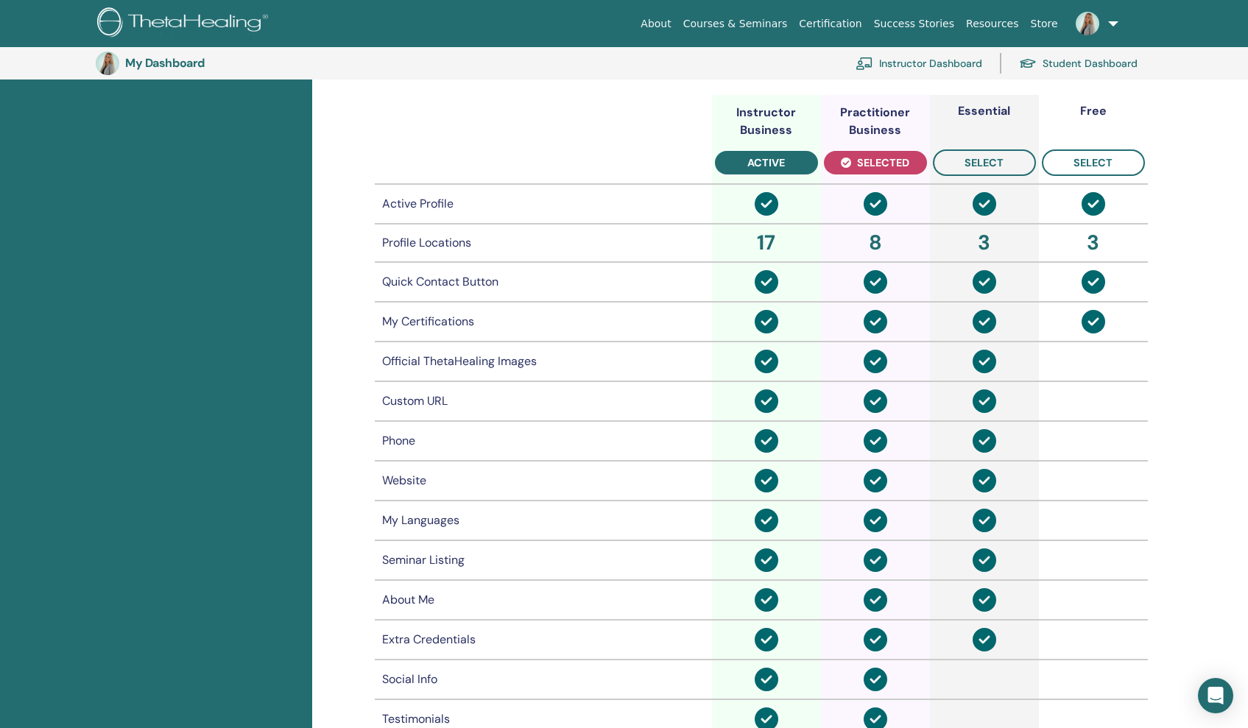
scroll to position [541, 0]
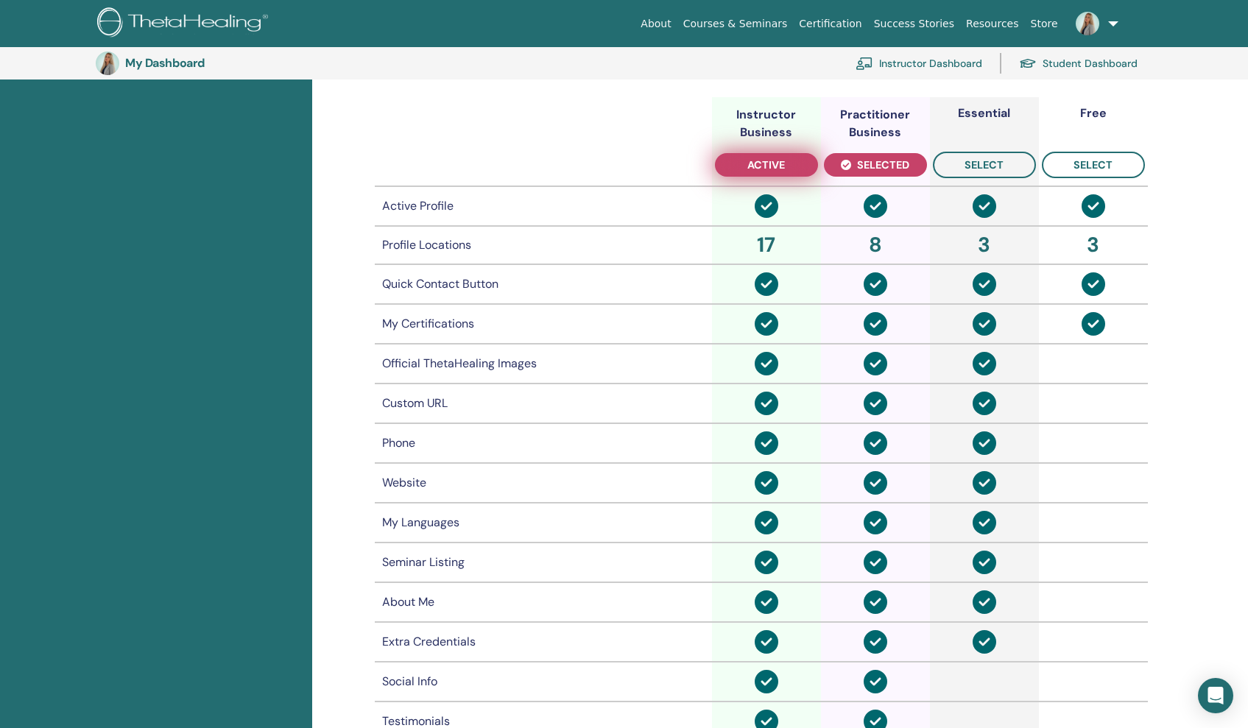
click at [758, 163] on span "active" at bounding box center [767, 165] width 38 height 12
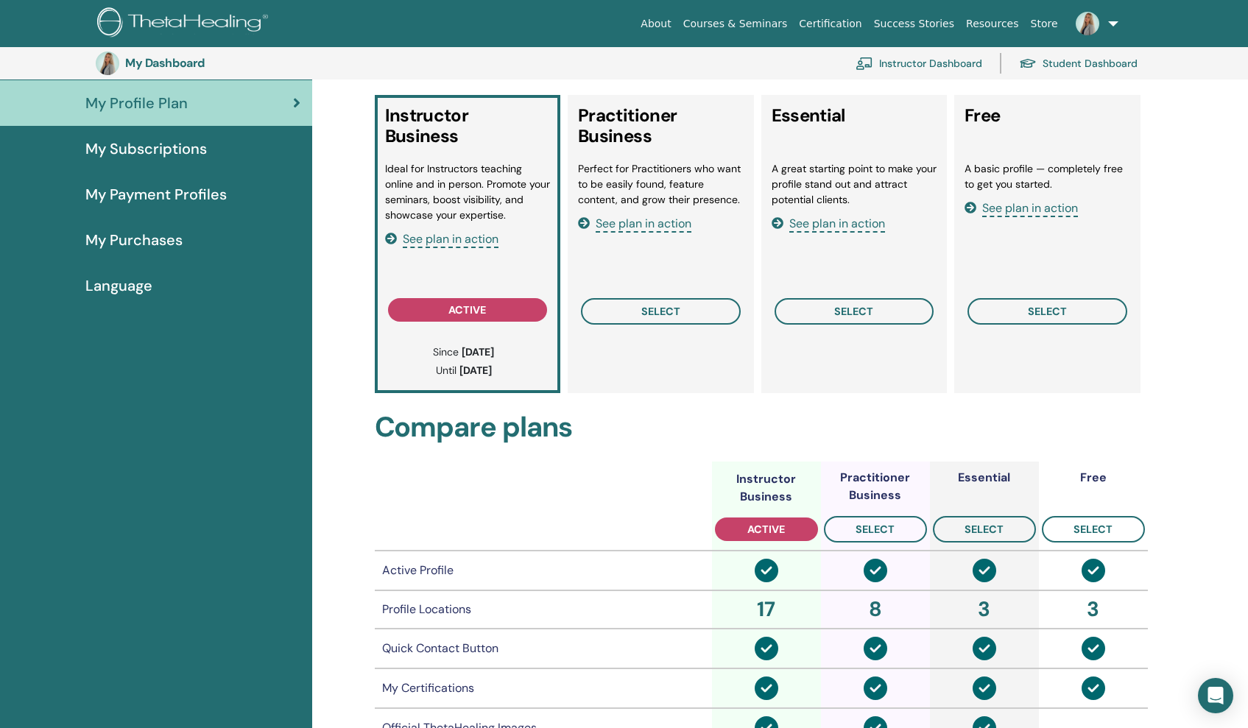
scroll to position [182, 0]
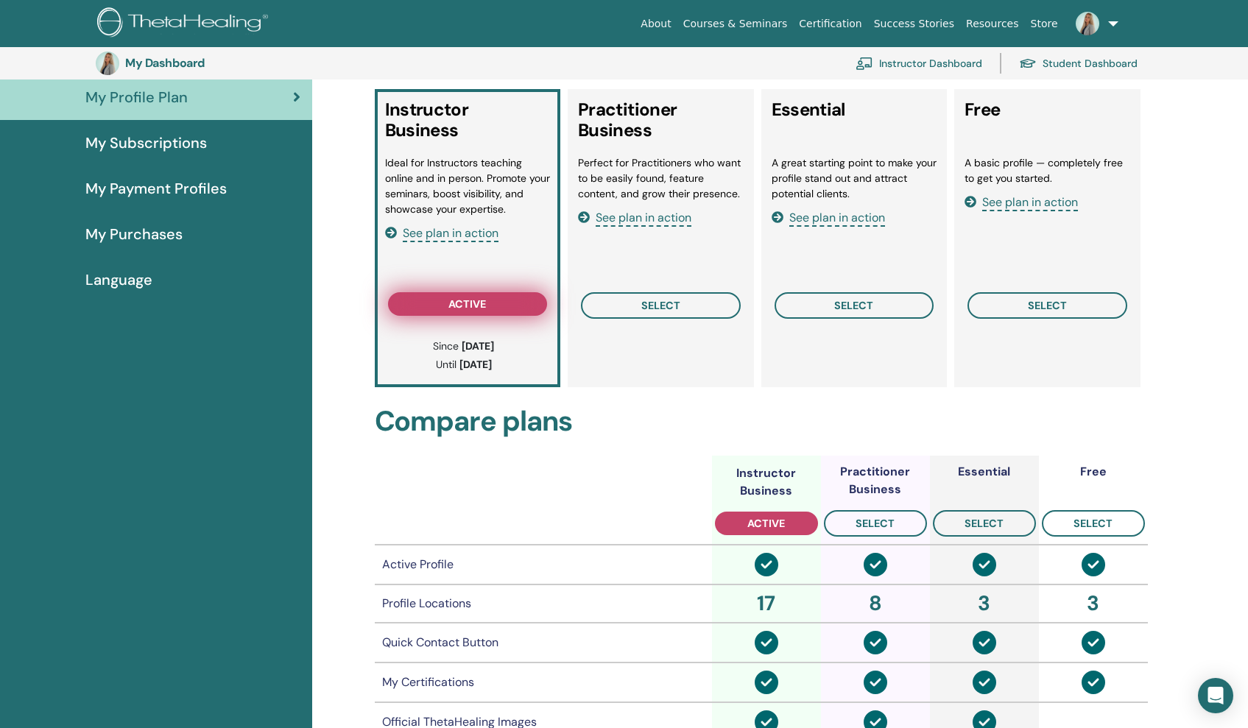
click at [491, 307] on button "active" at bounding box center [468, 304] width 160 height 24
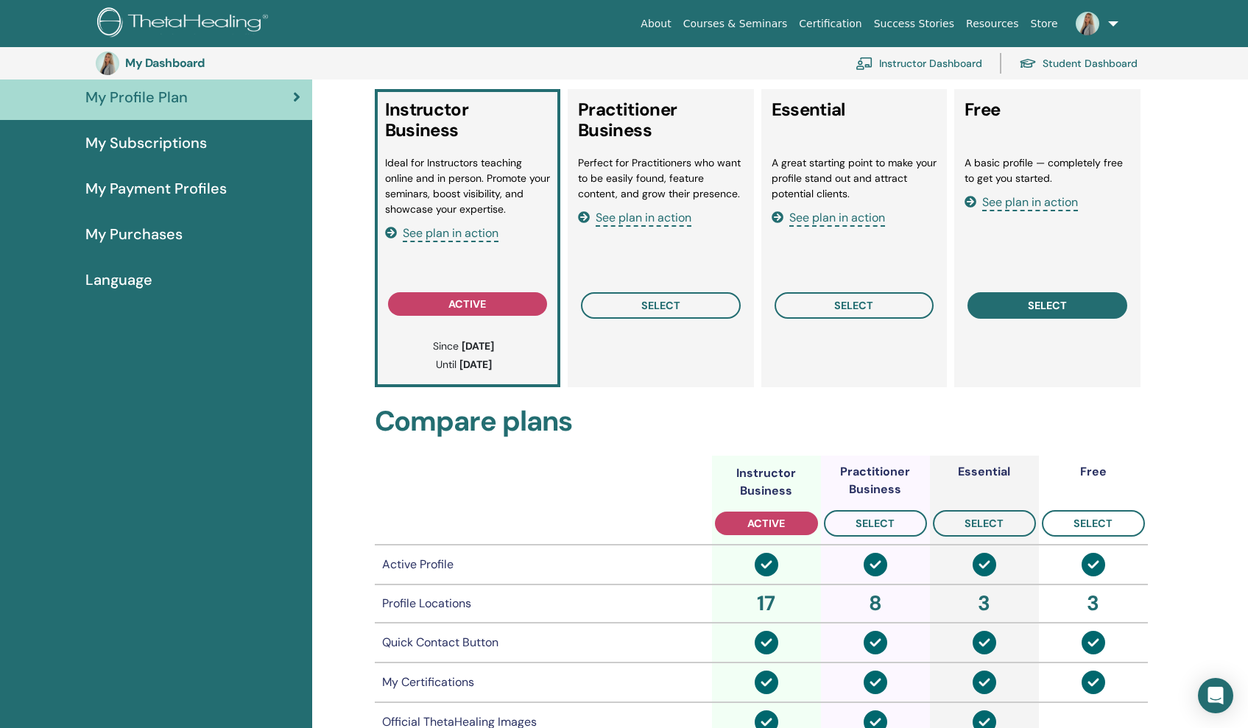
click at [1028, 300] on span "select" at bounding box center [1047, 306] width 39 height 12
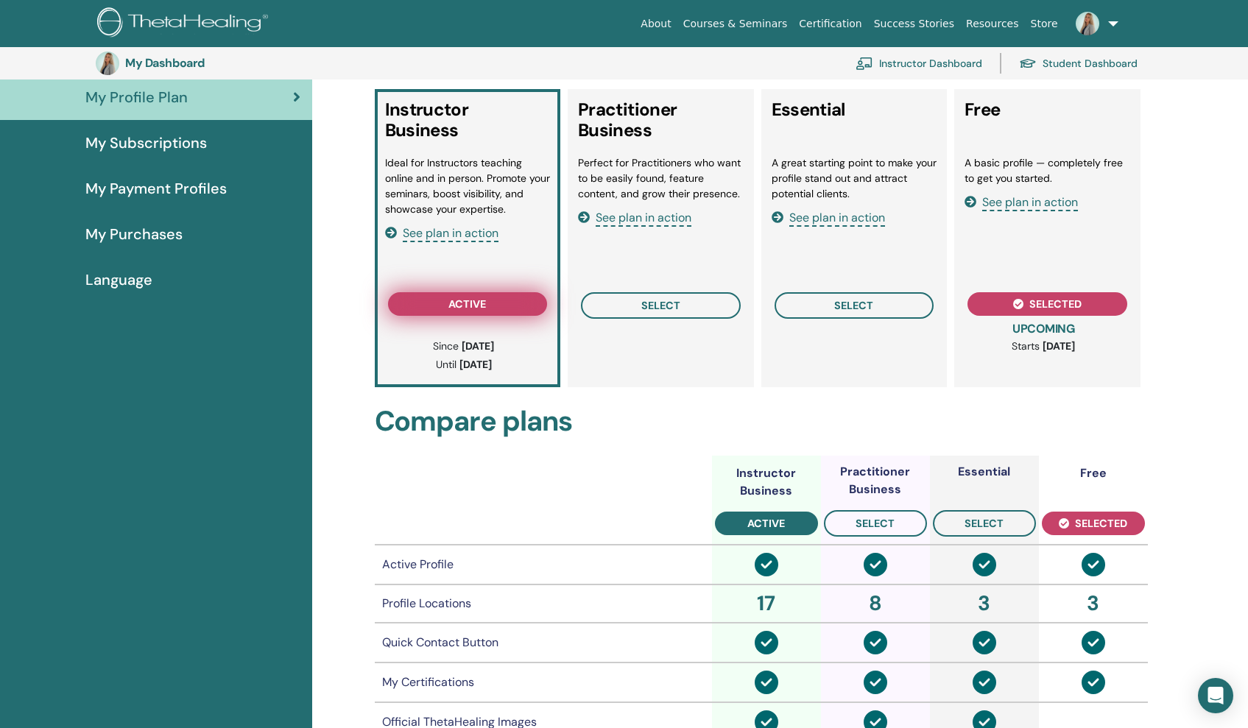
click at [479, 305] on span "active" at bounding box center [468, 304] width 38 height 12
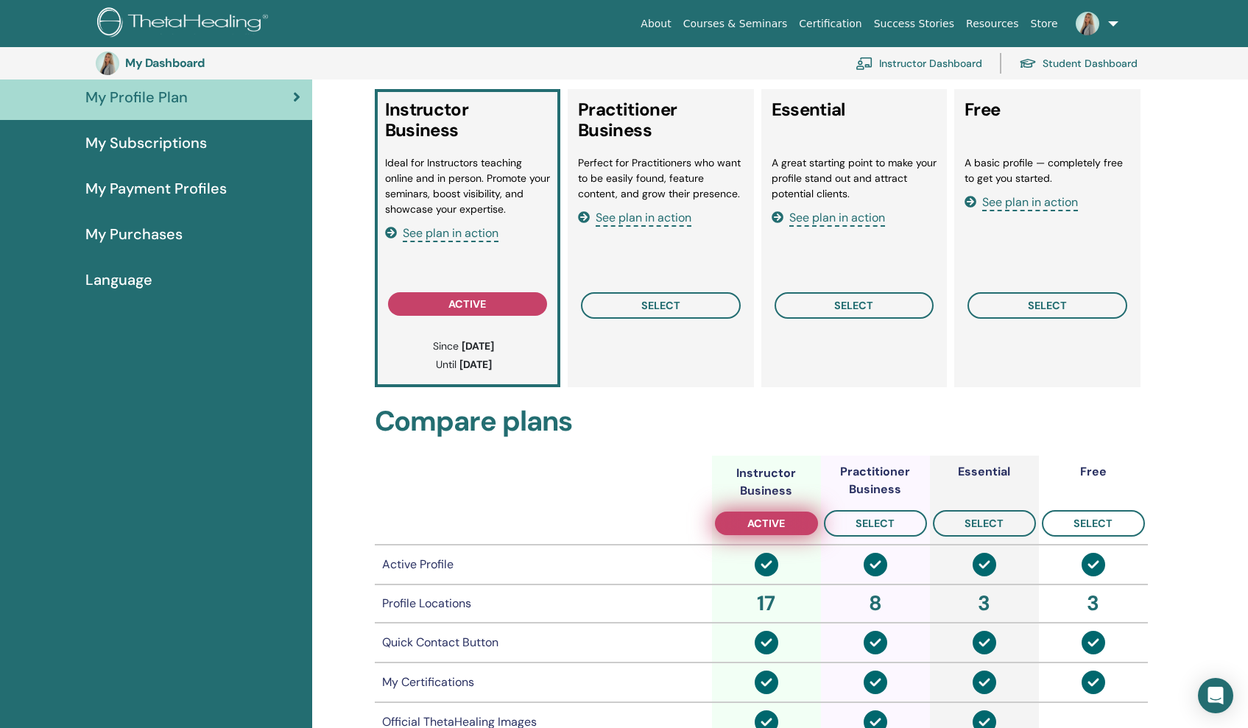
click at [766, 521] on span "active" at bounding box center [767, 524] width 38 height 12
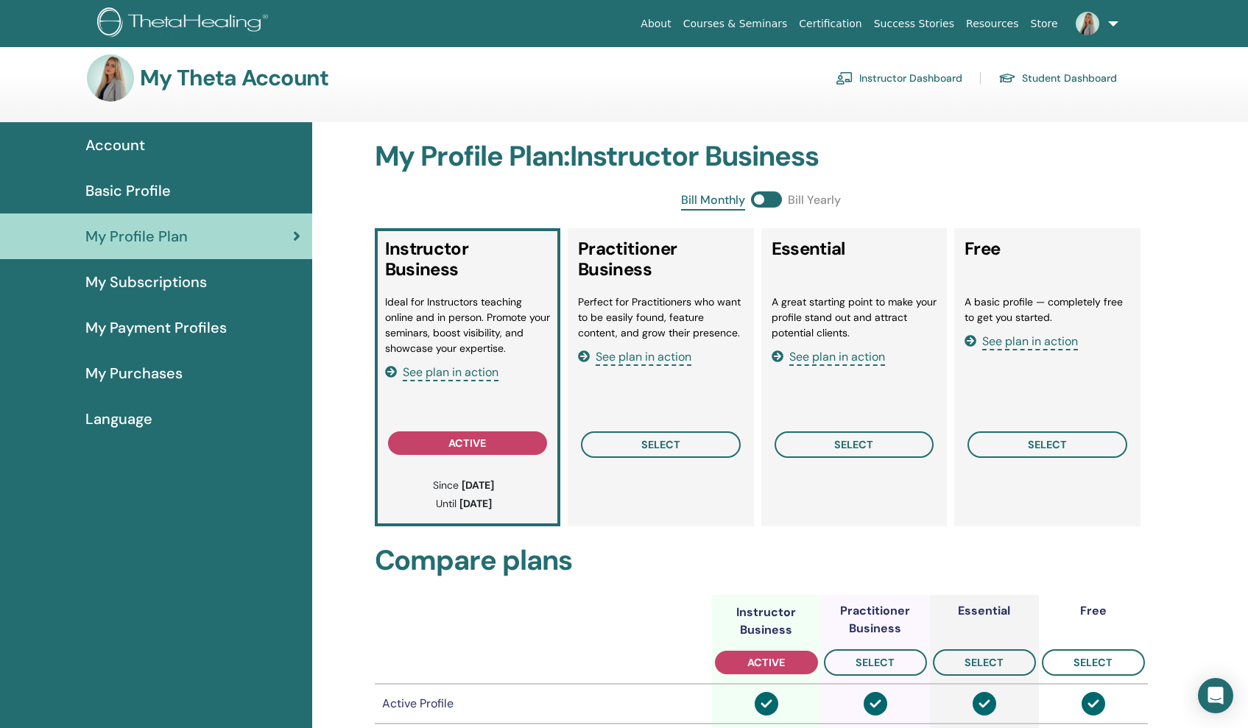
scroll to position [0, 0]
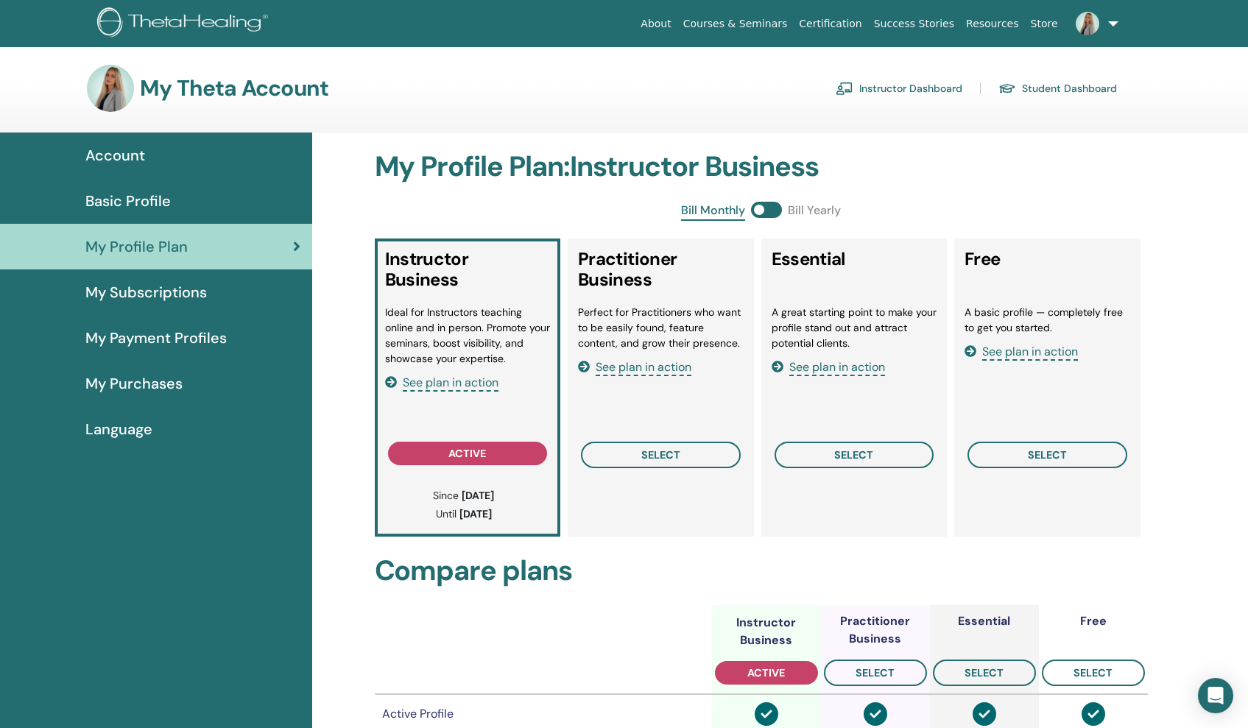
click at [765, 204] on span at bounding box center [766, 210] width 31 height 16
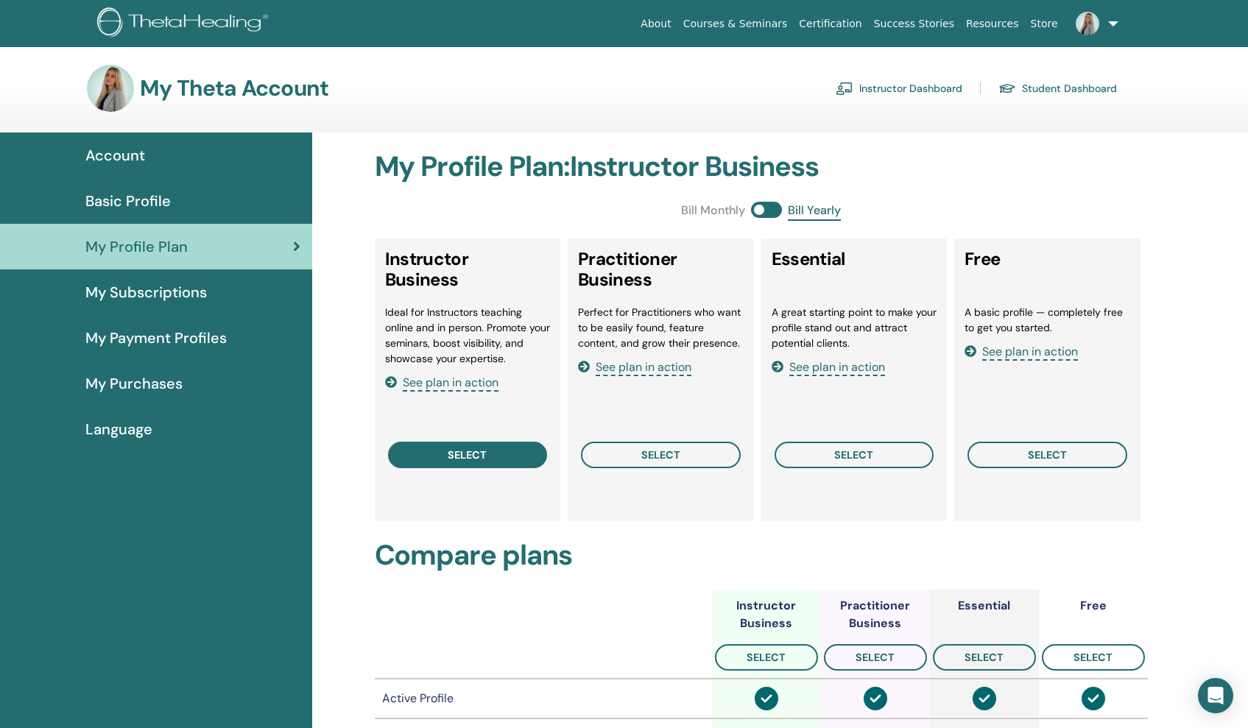
click at [494, 447] on button "select" at bounding box center [468, 455] width 160 height 27
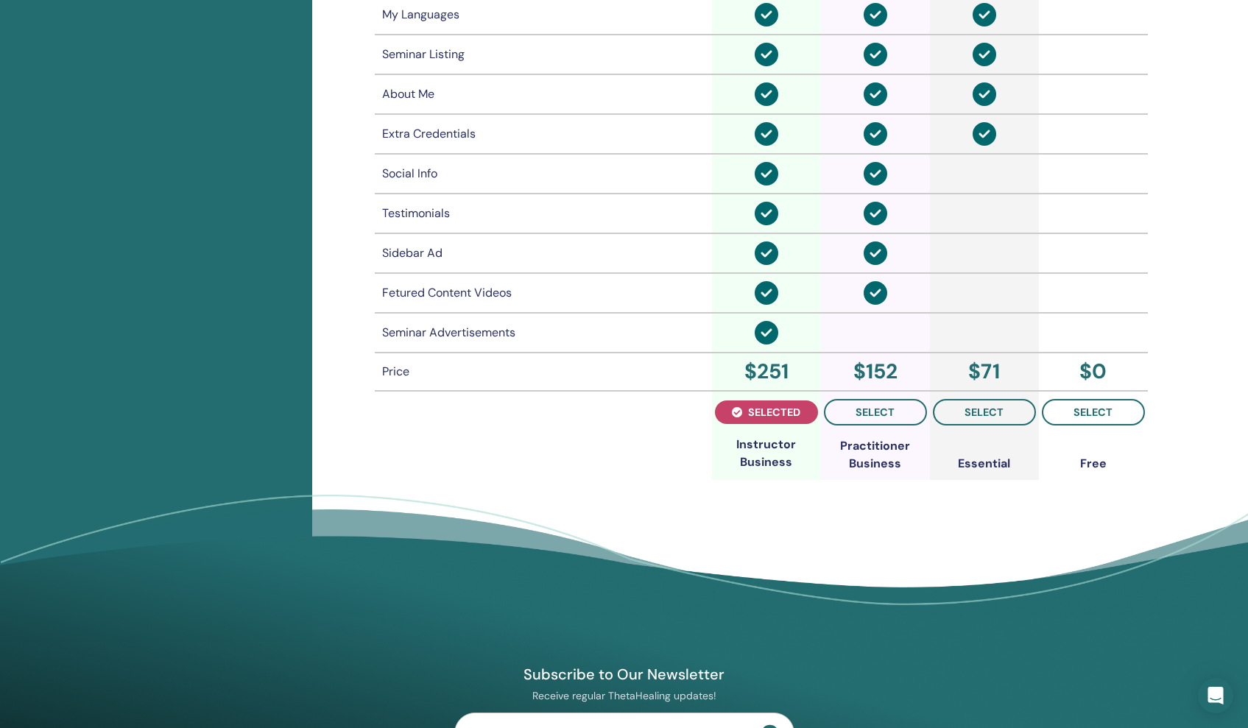
scroll to position [1055, 0]
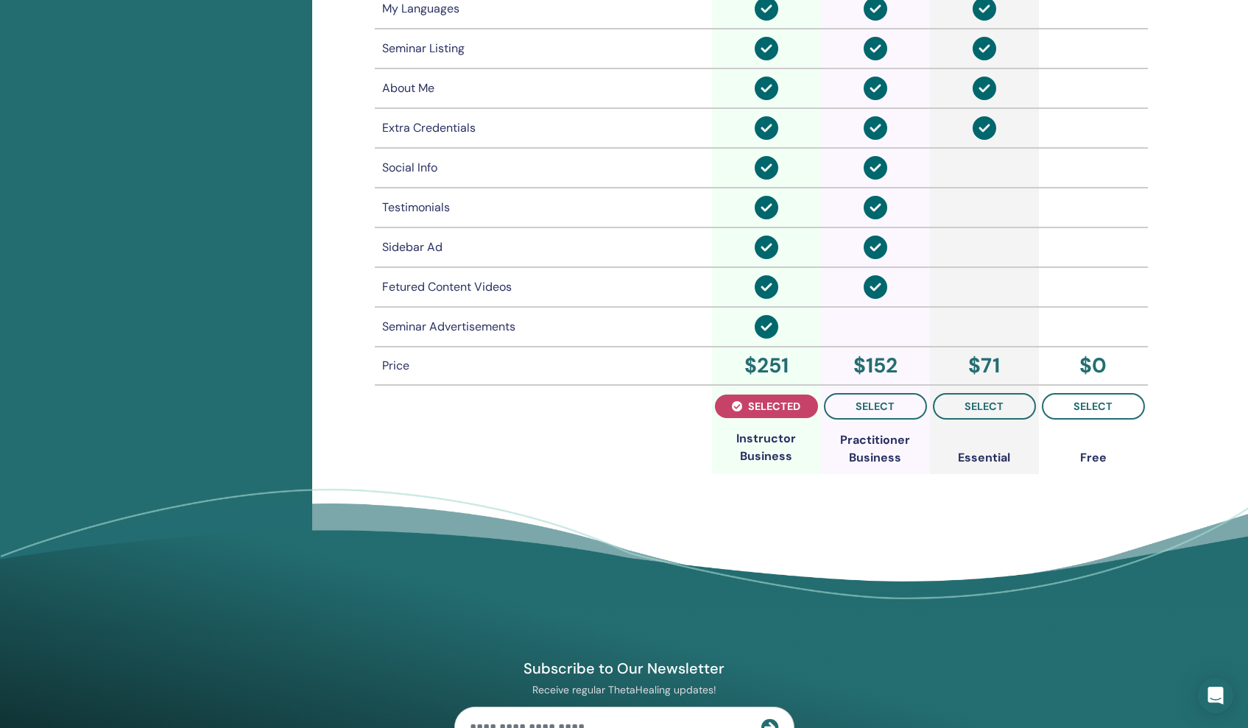
click at [768, 358] on div "$ 251" at bounding box center [766, 366] width 103 height 31
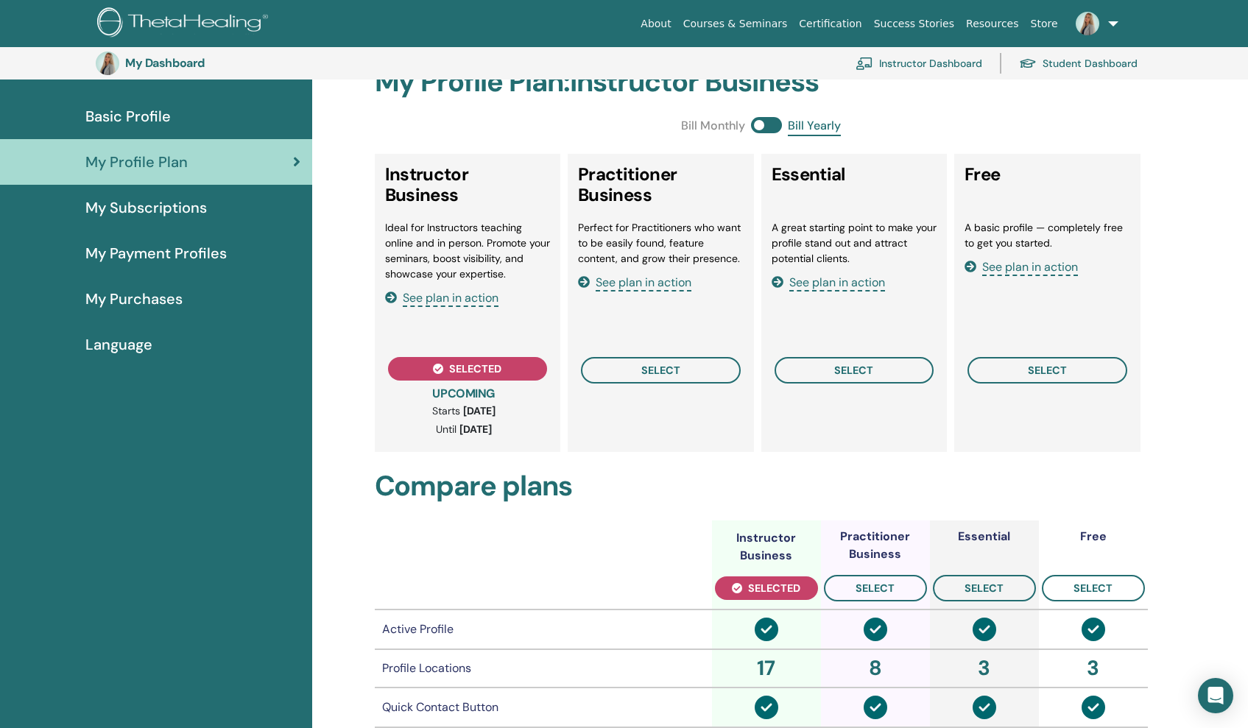
scroll to position [105, 0]
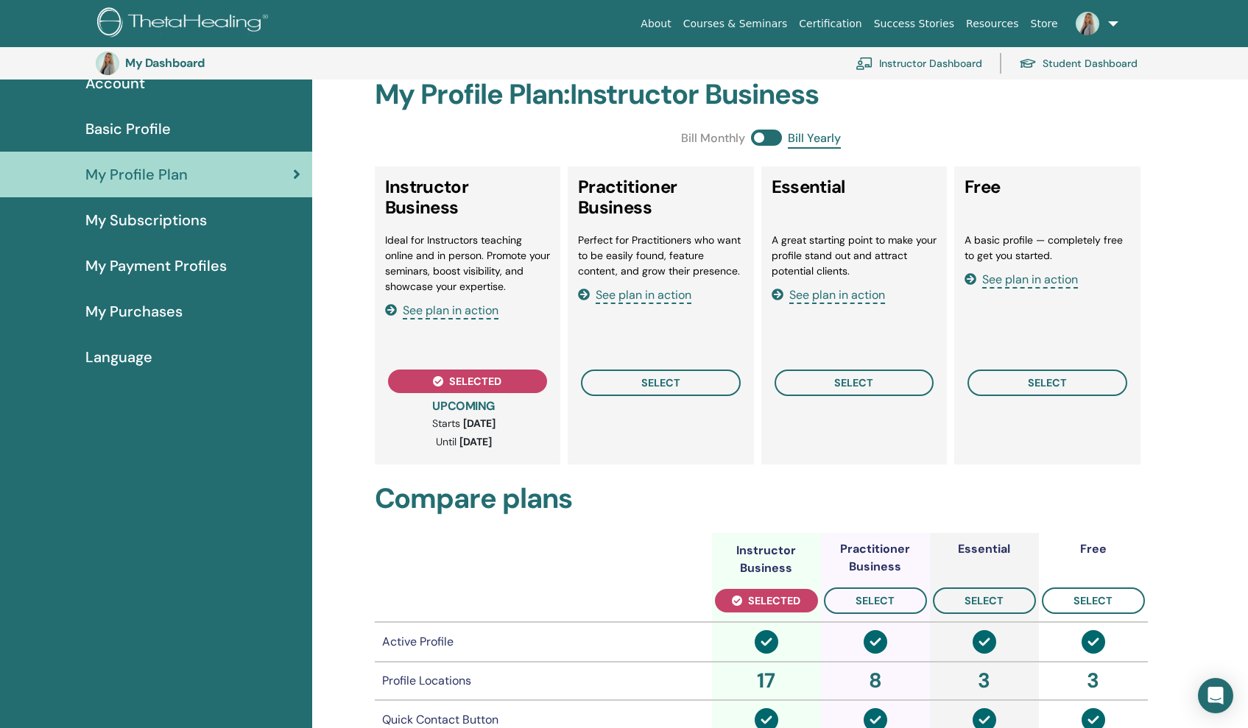
click at [143, 255] on span "My Payment Profiles" at bounding box center [155, 266] width 141 height 22
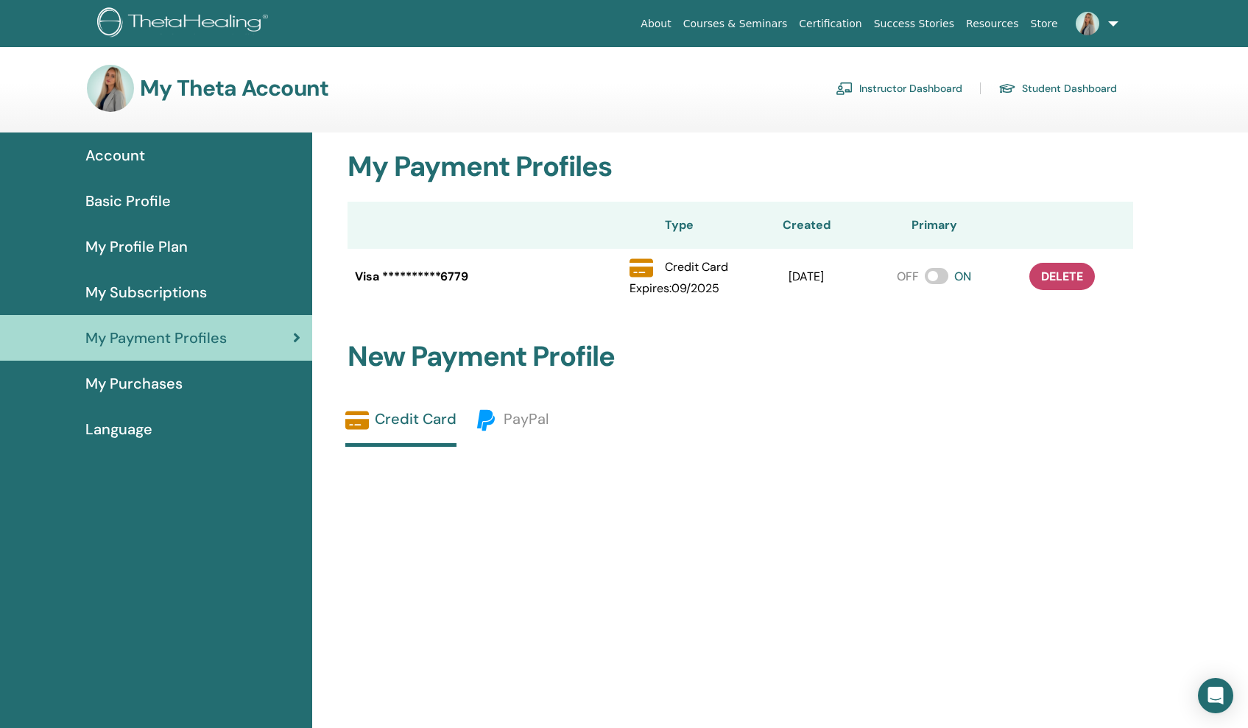
click at [895, 81] on link "Instructor Dashboard" at bounding box center [899, 89] width 127 height 24
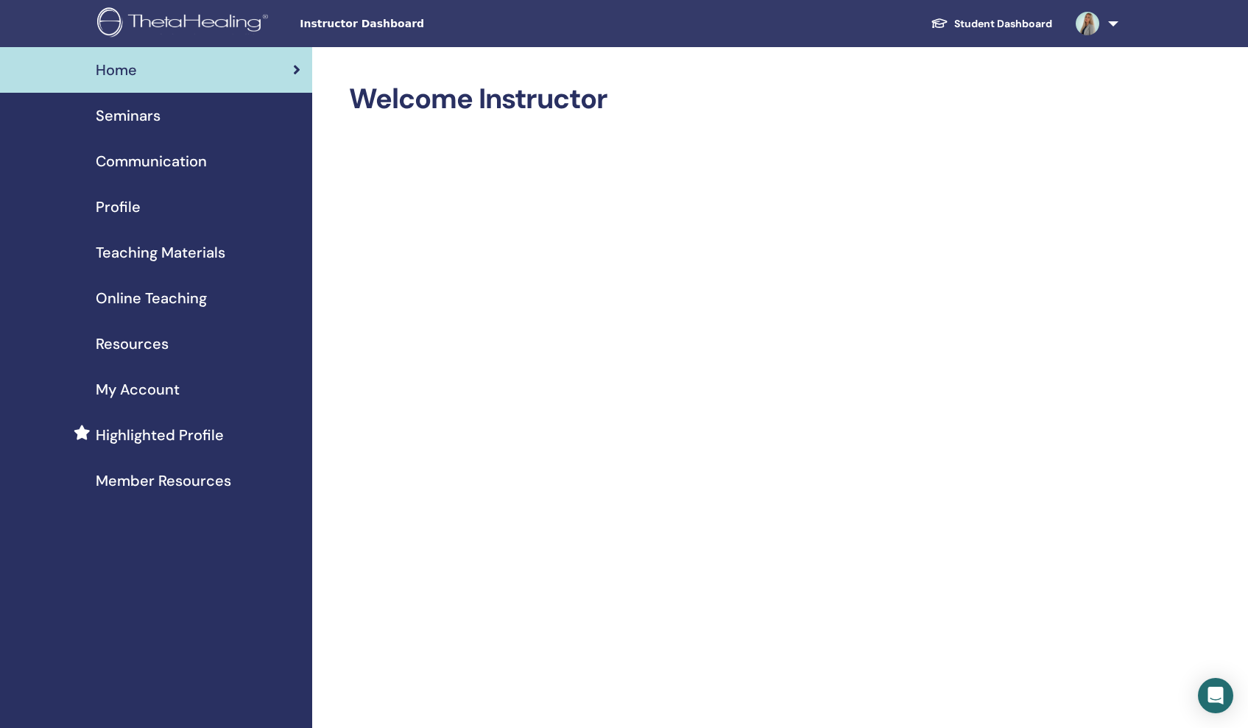
click at [120, 293] on span "Online Teaching" at bounding box center [151, 298] width 111 height 22
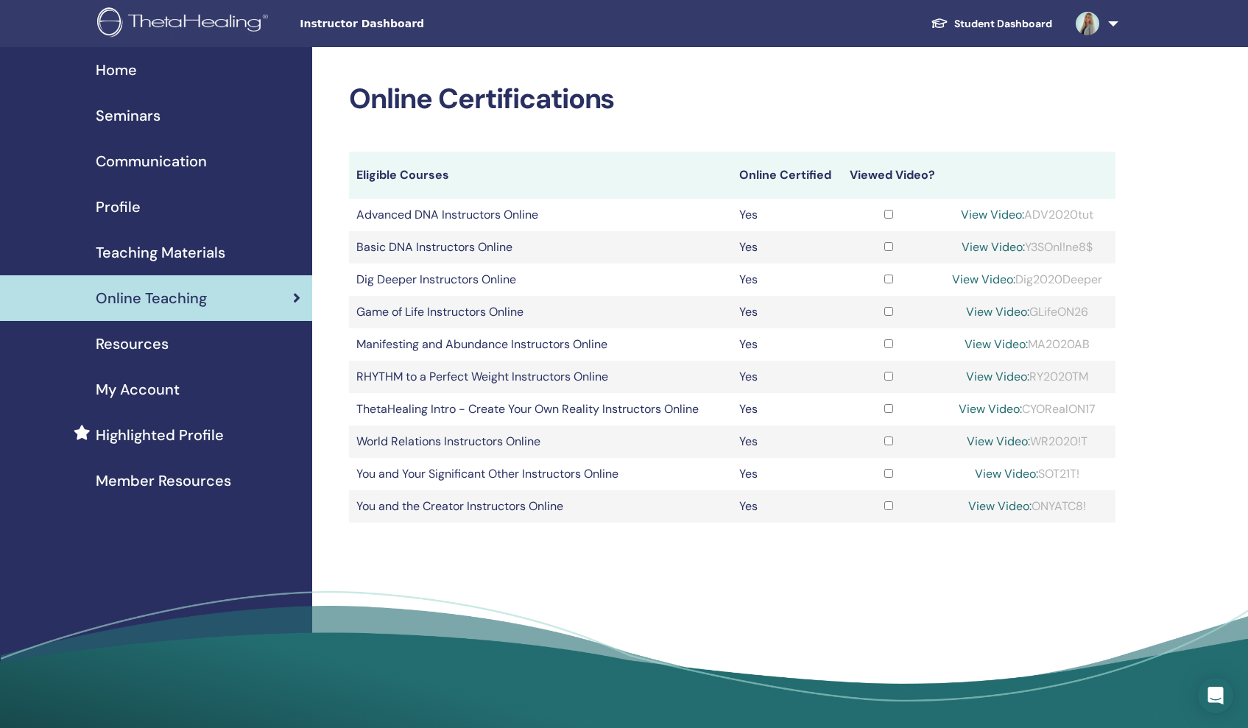
click at [155, 247] on span "Teaching Materials" at bounding box center [161, 253] width 130 height 22
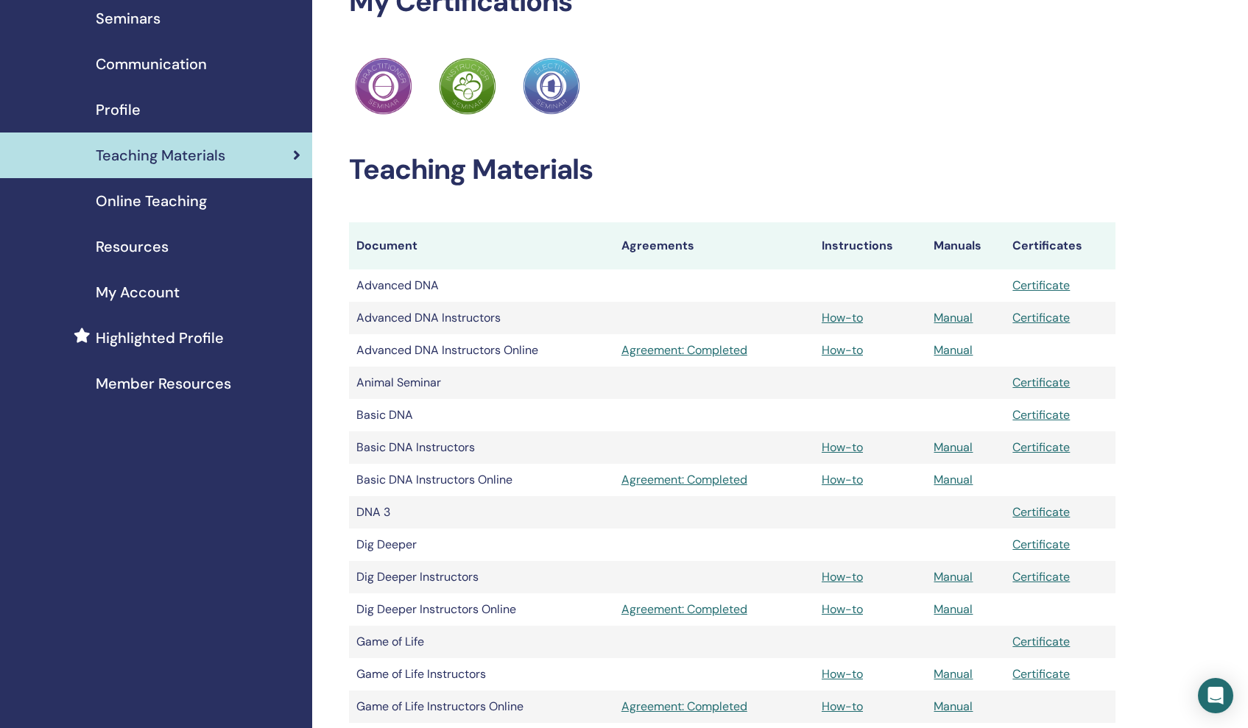
scroll to position [99, 0]
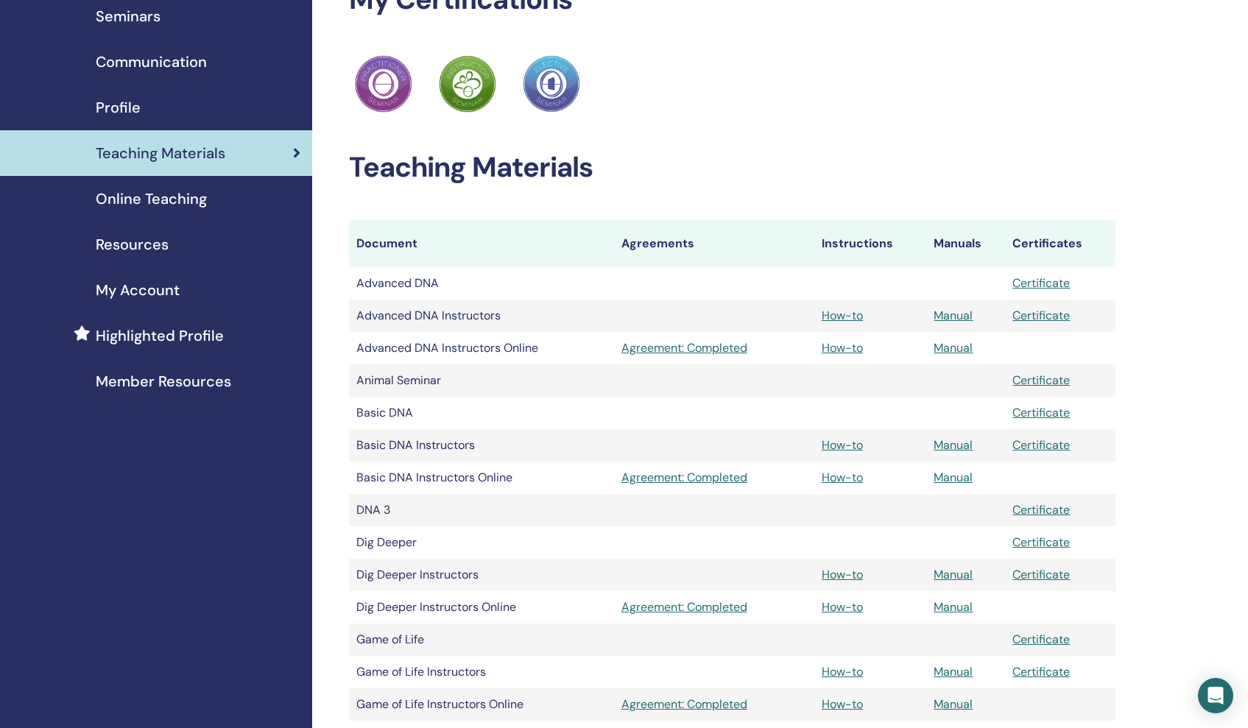
click at [129, 103] on span "Profile" at bounding box center [118, 107] width 45 height 22
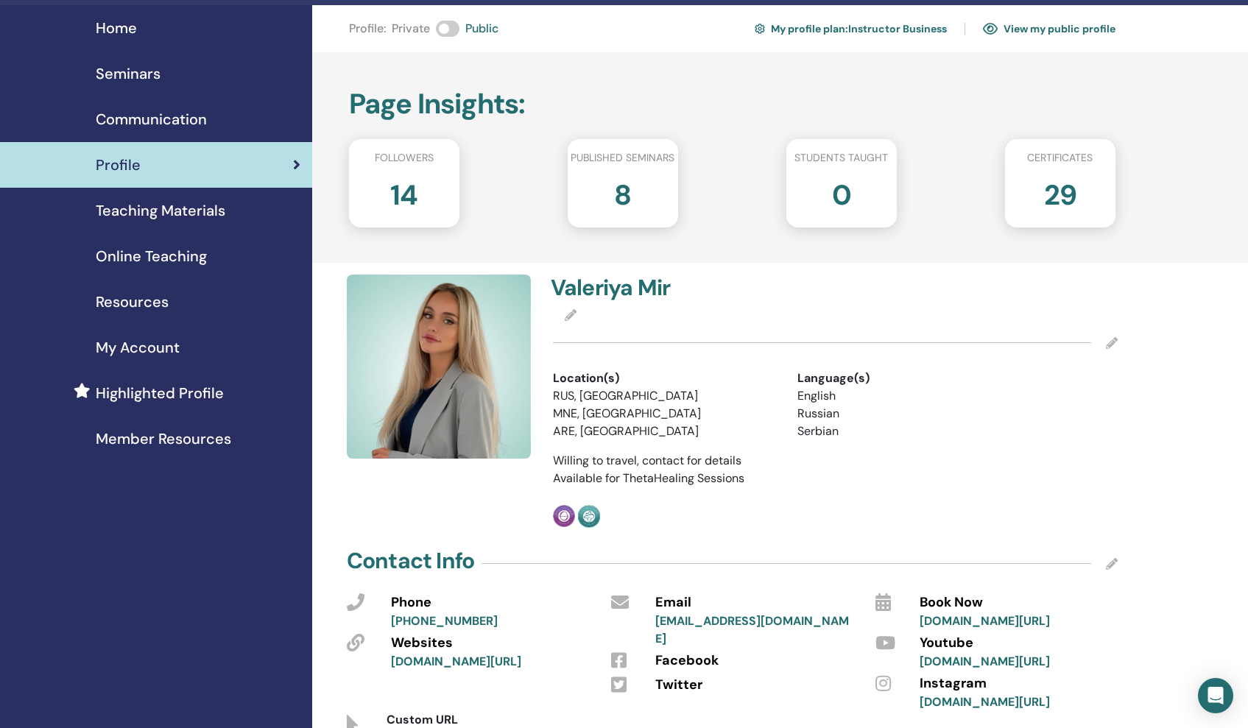
scroll to position [35, 0]
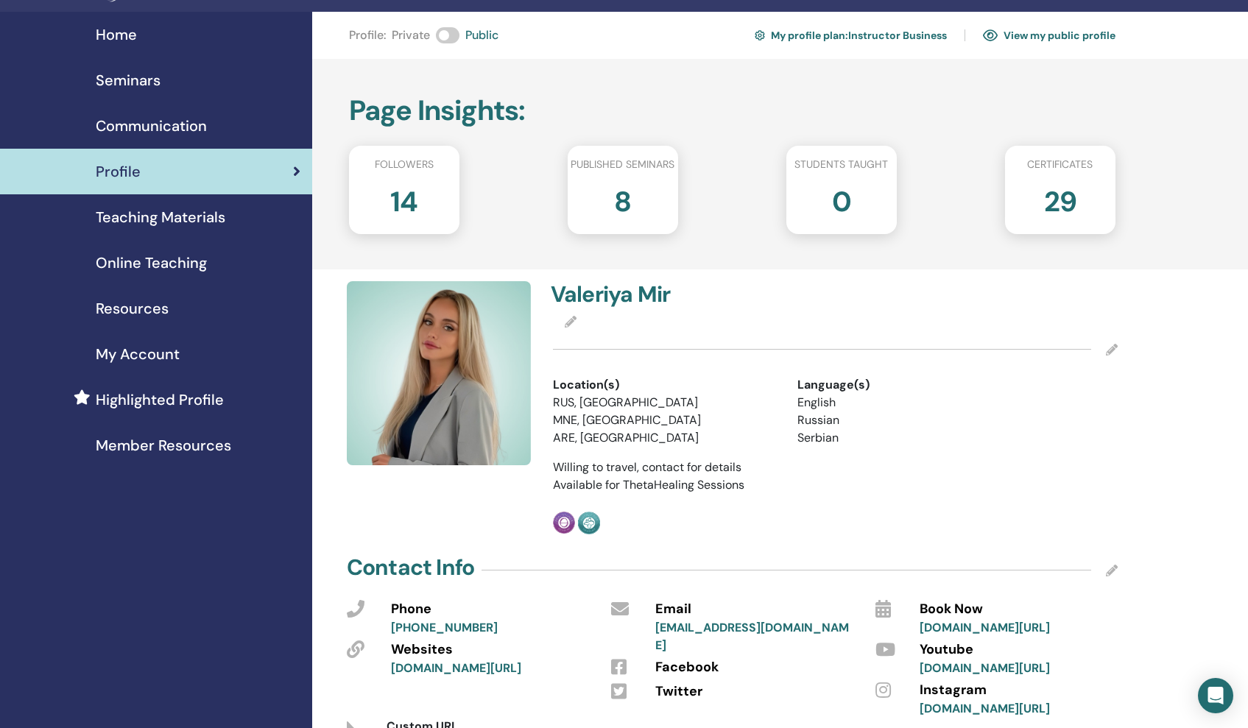
click at [171, 216] on span "Teaching Materials" at bounding box center [161, 217] width 130 height 22
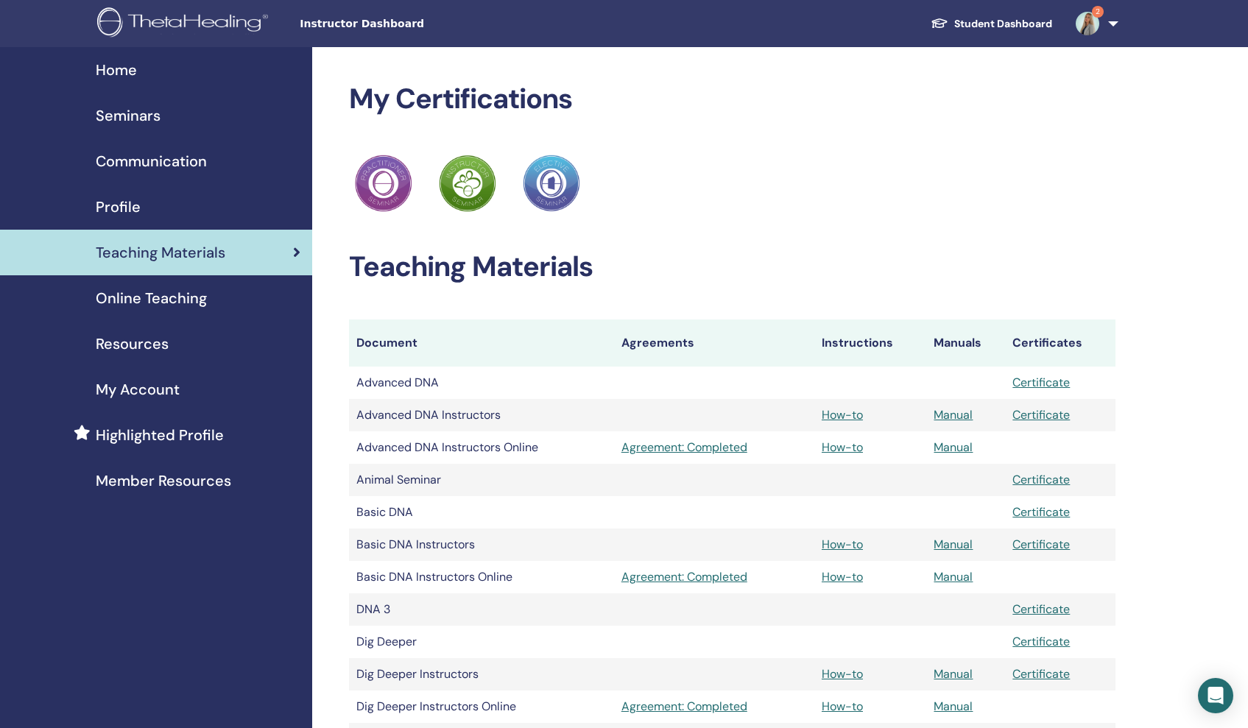
click at [147, 435] on span "Highlighted Profile" at bounding box center [160, 435] width 128 height 22
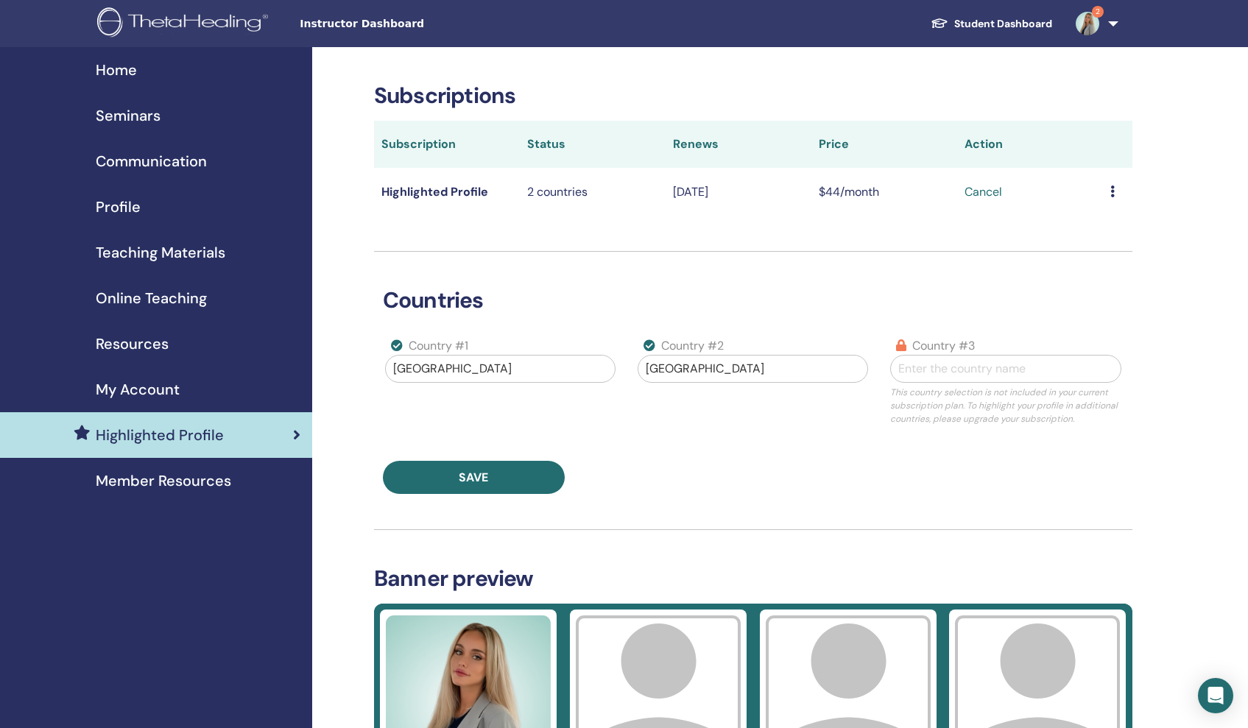
click at [1103, 191] on td at bounding box center [1117, 192] width 29 height 48
click at [1111, 190] on icon at bounding box center [1113, 192] width 4 height 12
click at [1027, 186] on div "Cancel" at bounding box center [1030, 192] width 131 height 18
click at [1111, 189] on icon at bounding box center [1113, 192] width 4 height 12
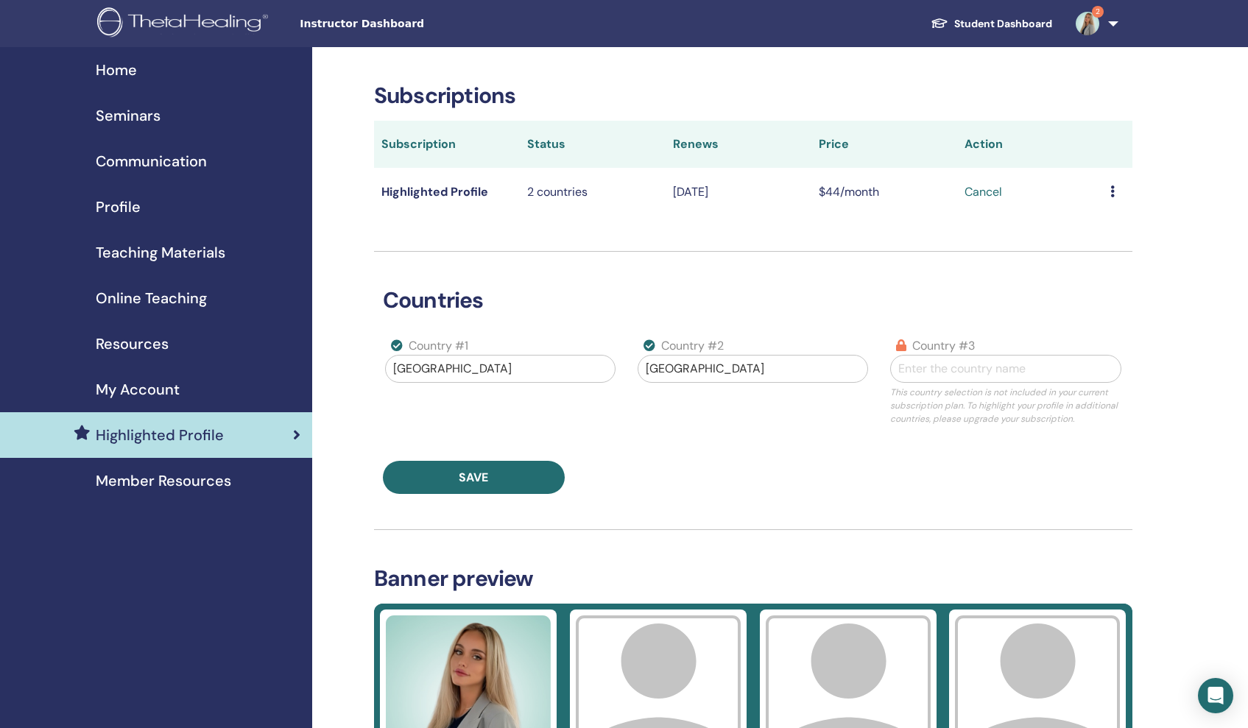
click at [127, 250] on span "Teaching Materials" at bounding box center [161, 253] width 130 height 22
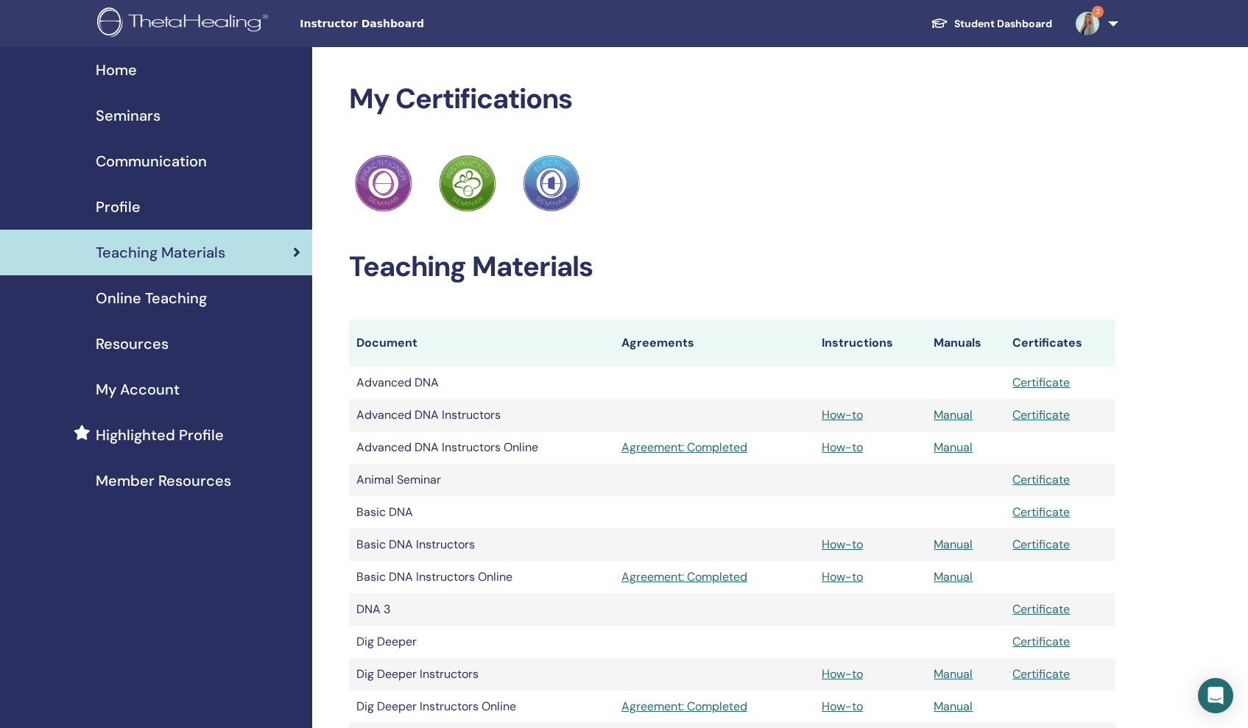
click at [127, 201] on span "Profile" at bounding box center [118, 207] width 45 height 22
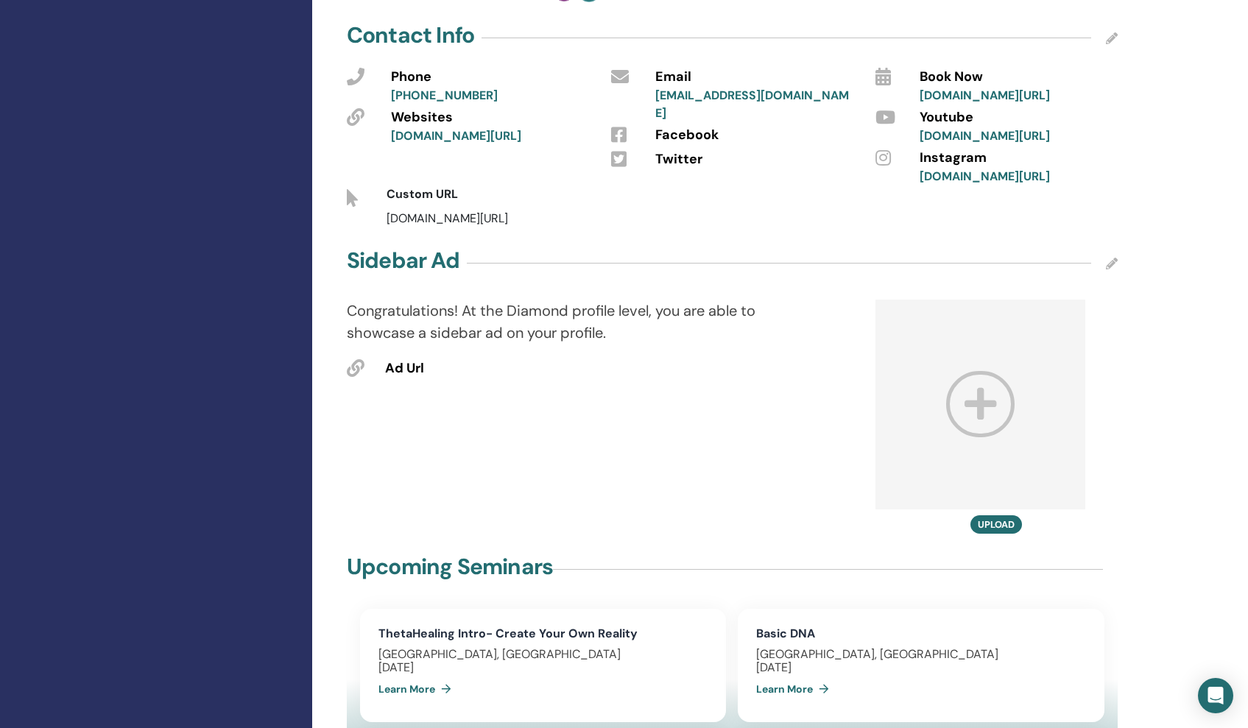
scroll to position [493, 0]
